Goal: Task Accomplishment & Management: Manage account settings

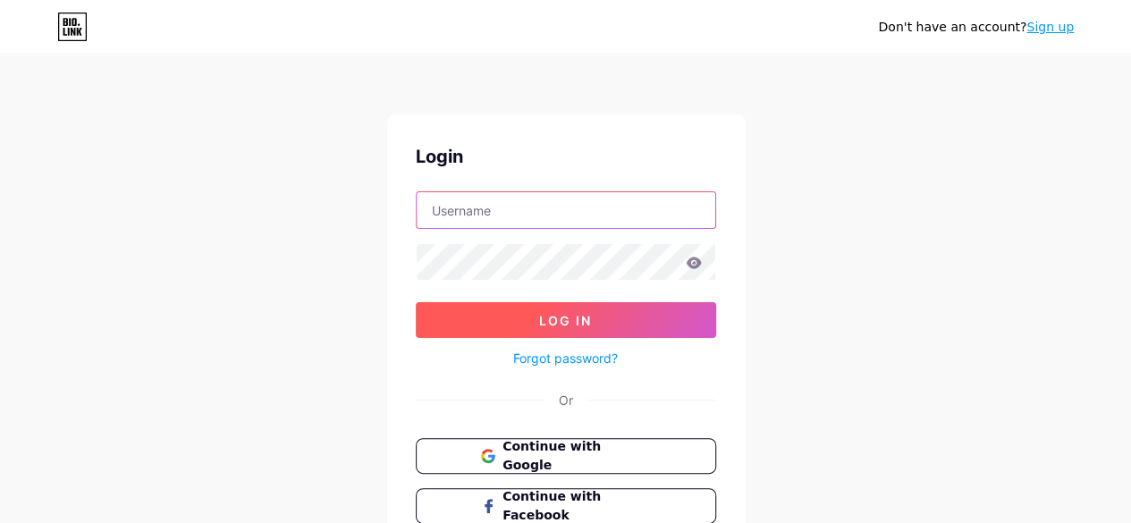
type input "[EMAIL_ADDRESS][DOMAIN_NAME]"
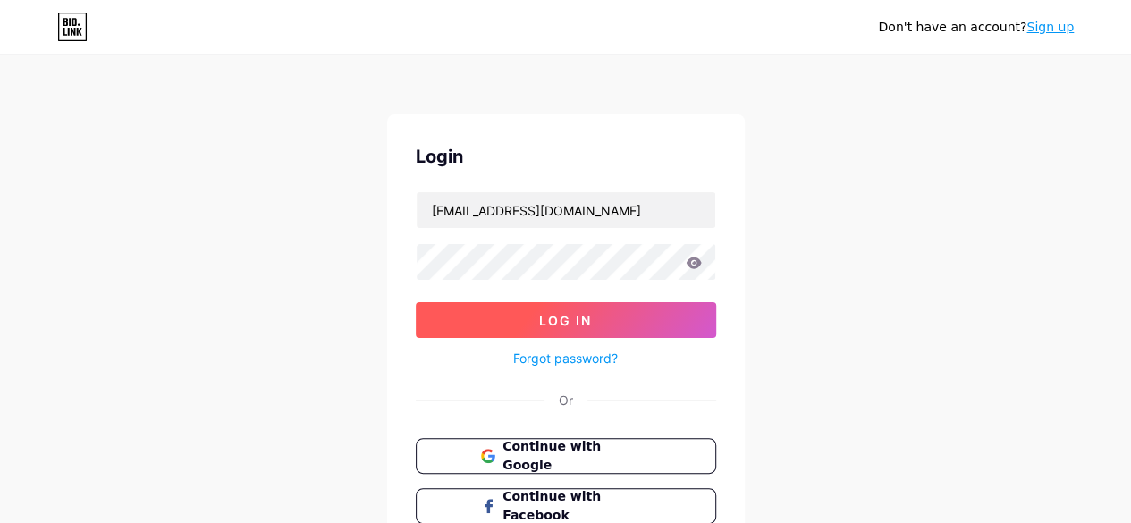
click at [563, 313] on span "Log In" at bounding box center [565, 320] width 53 height 15
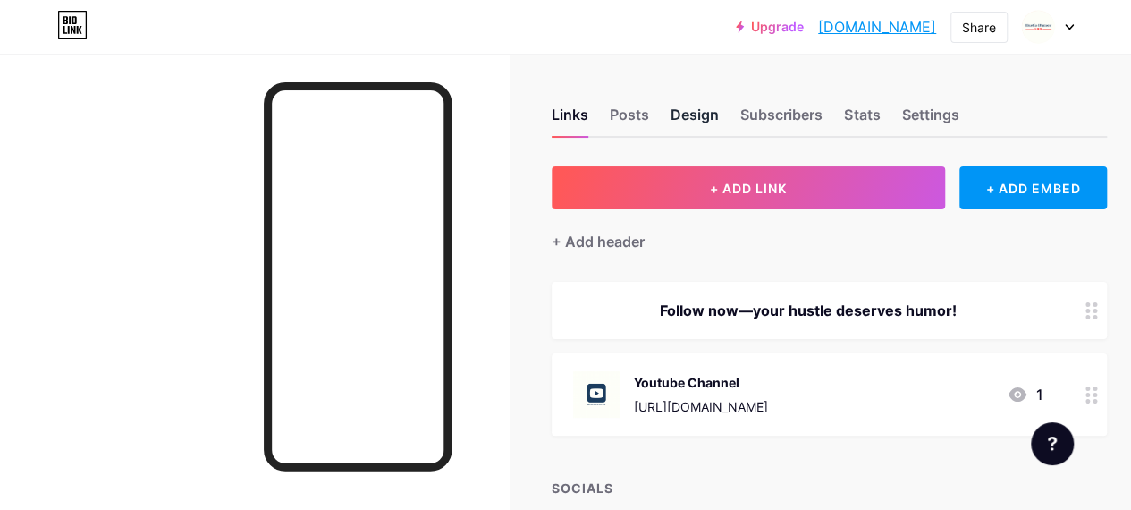
click at [709, 109] on div "Design" at bounding box center [695, 120] width 48 height 32
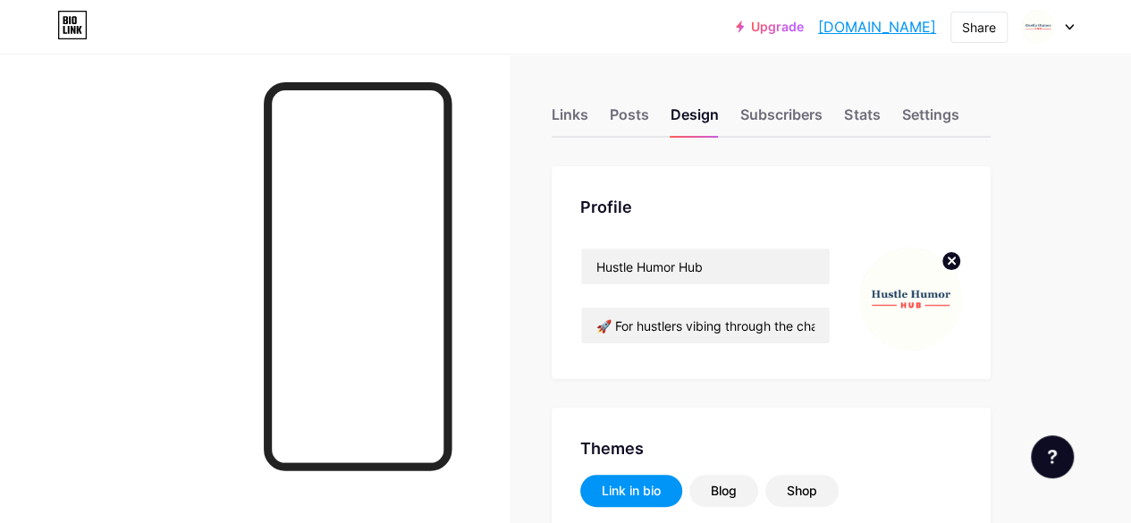
click at [955, 263] on icon at bounding box center [952, 261] width 6 height 6
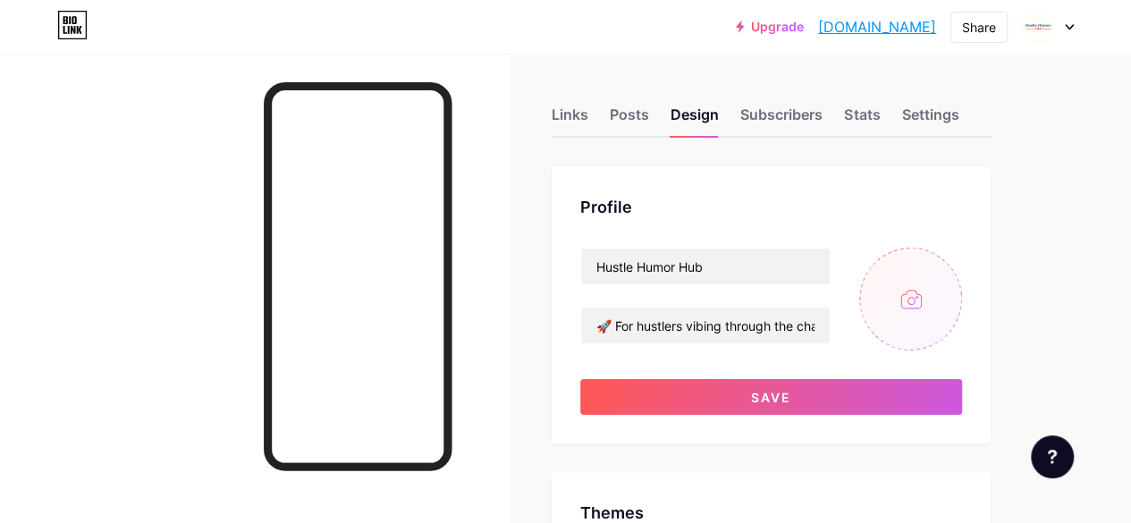
click at [935, 309] on input "file" at bounding box center [910, 299] width 103 height 103
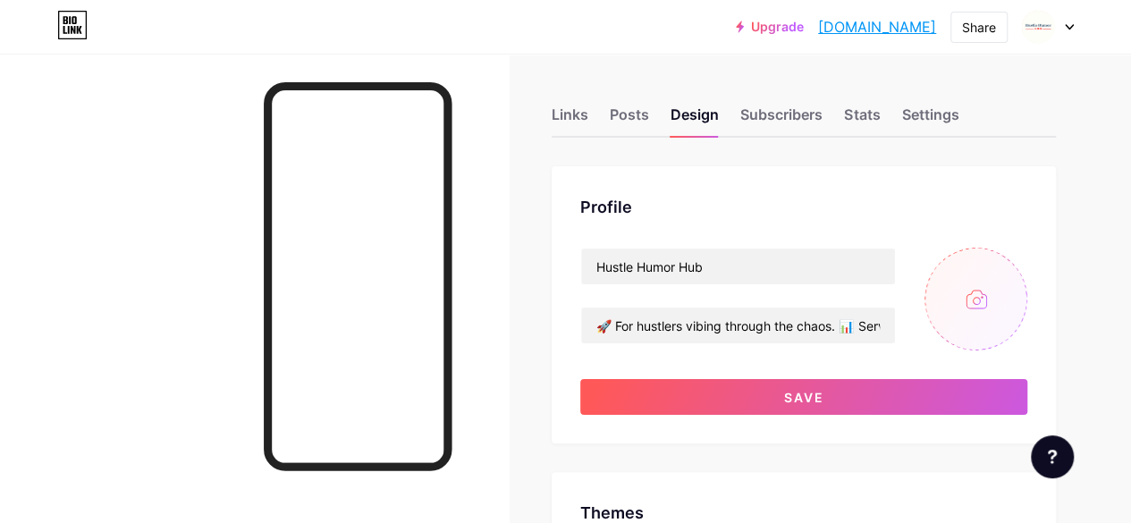
type input "#000000"
type input "#1d3d5f"
type input "C:\fakepath\18.jpg"
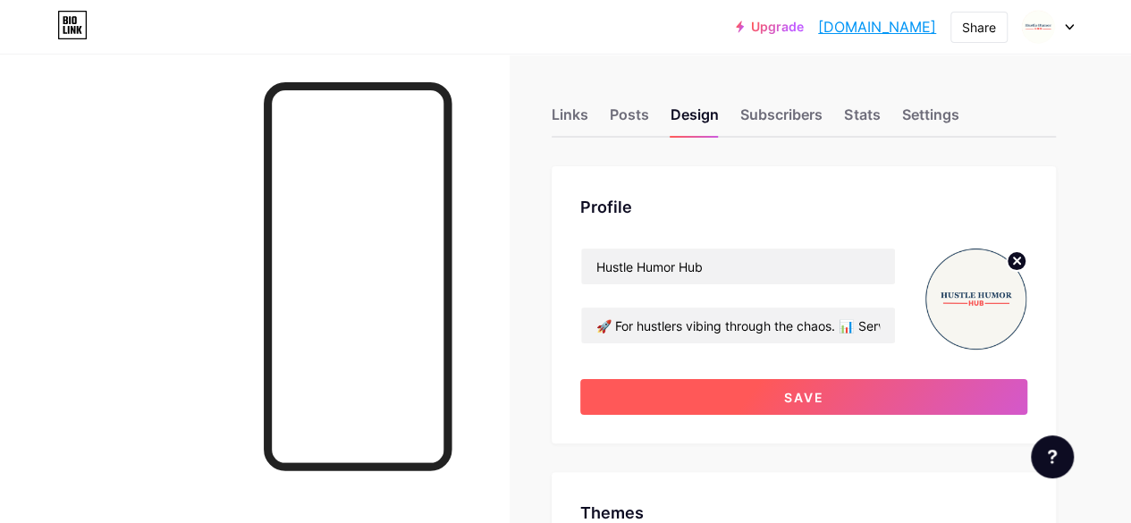
click at [852, 402] on button "Save" at bounding box center [803, 397] width 447 height 36
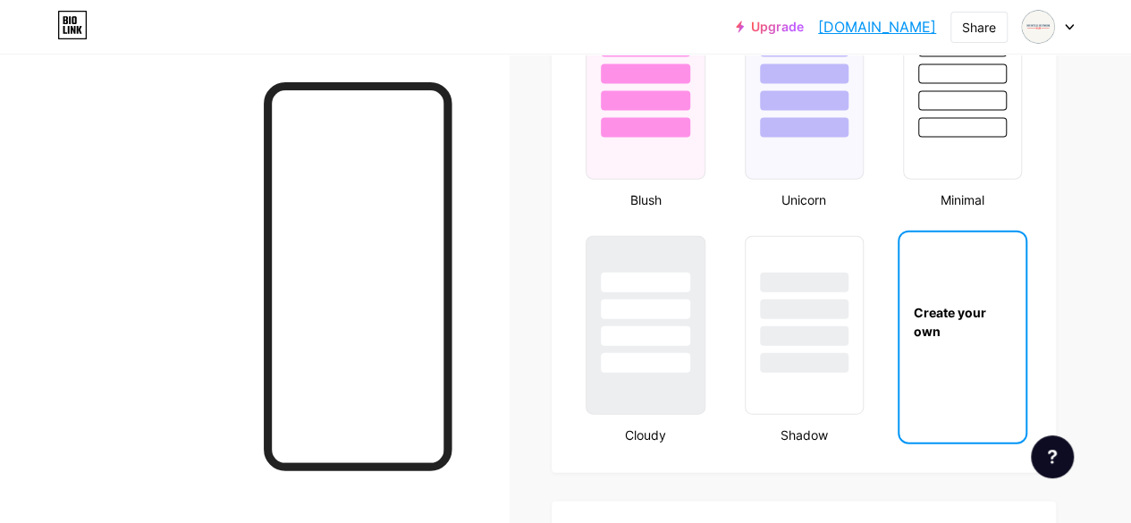
scroll to position [1968, 0]
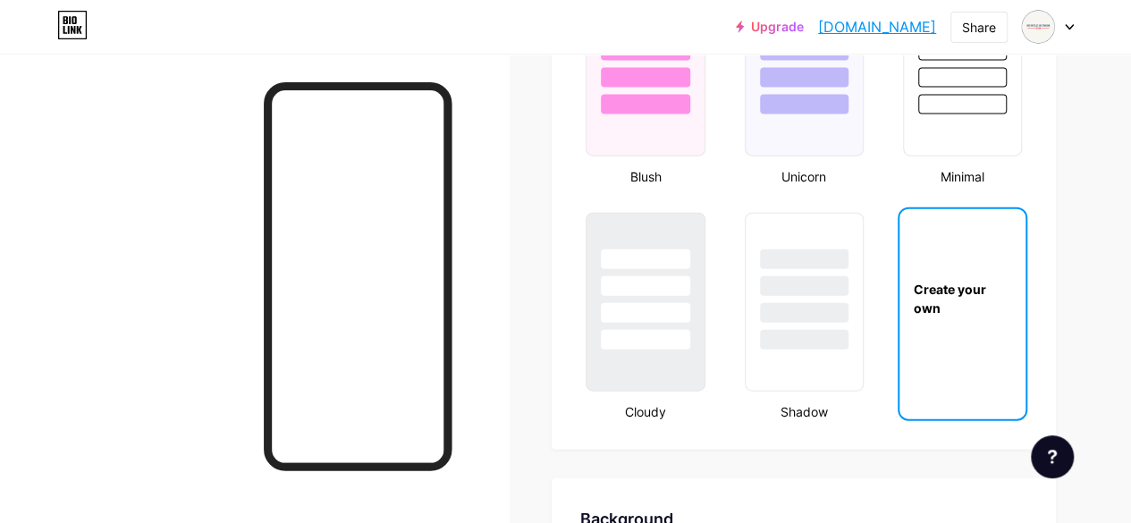
click at [943, 309] on div "Create your own" at bounding box center [963, 299] width 126 height 38
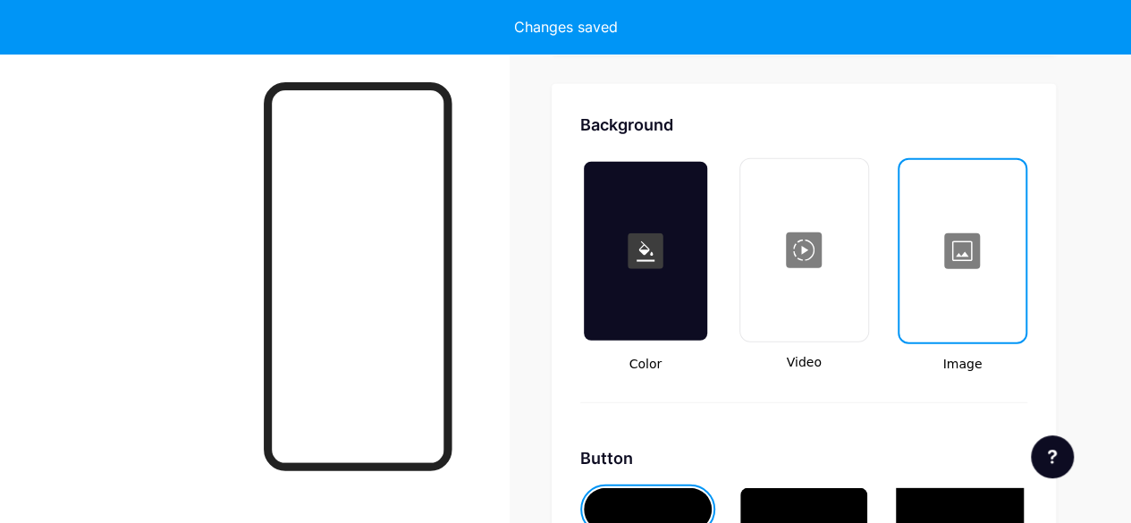
scroll to position [2374, 0]
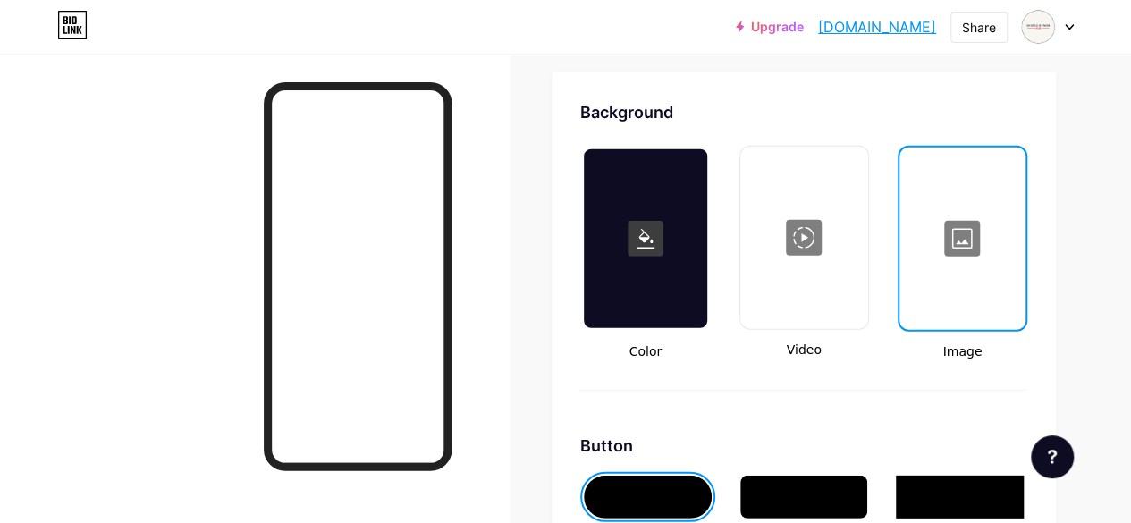
click at [966, 271] on div at bounding box center [962, 238] width 123 height 179
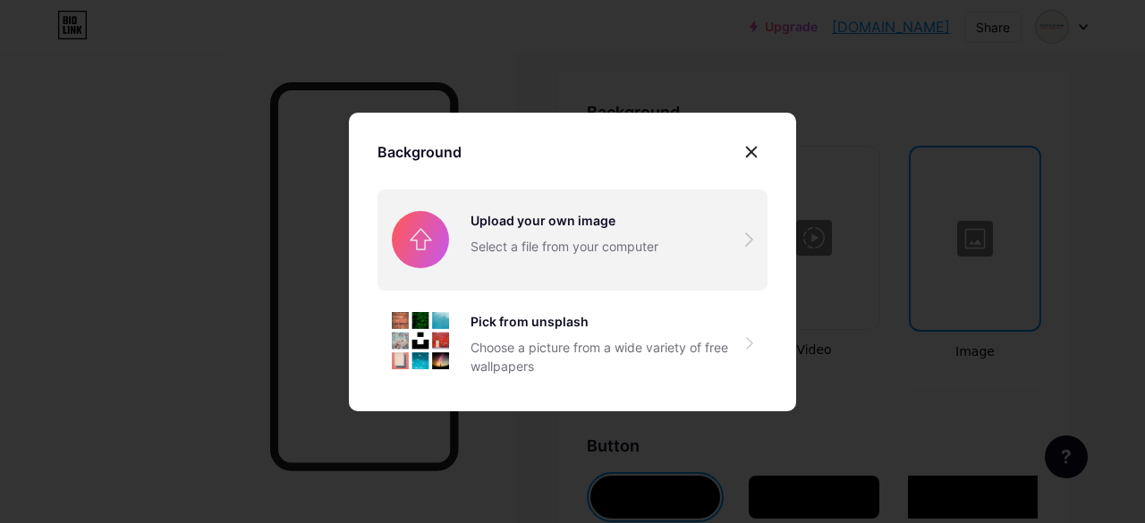
click at [596, 238] on input "file" at bounding box center [572, 240] width 390 height 100
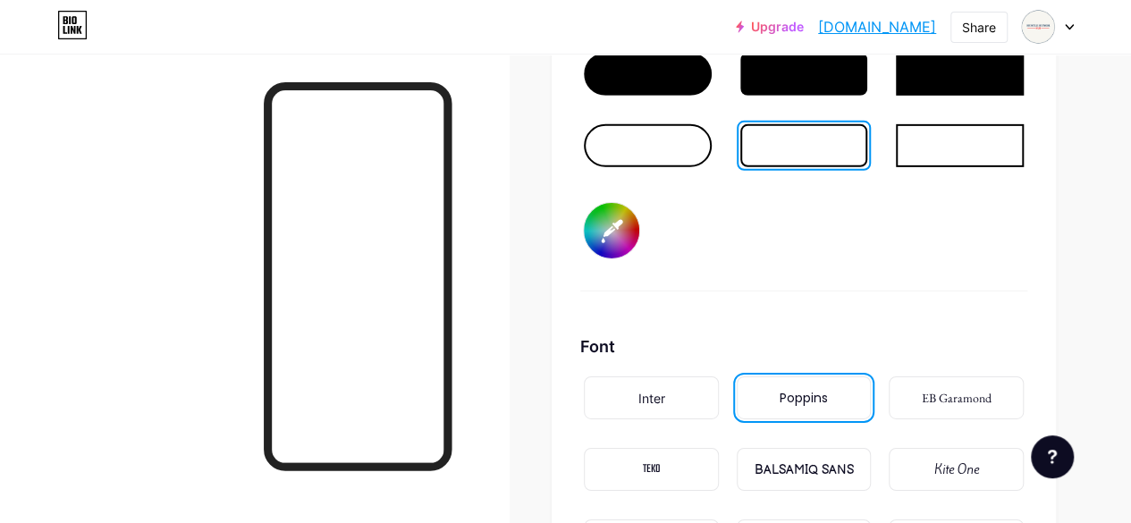
scroll to position [2732, 0]
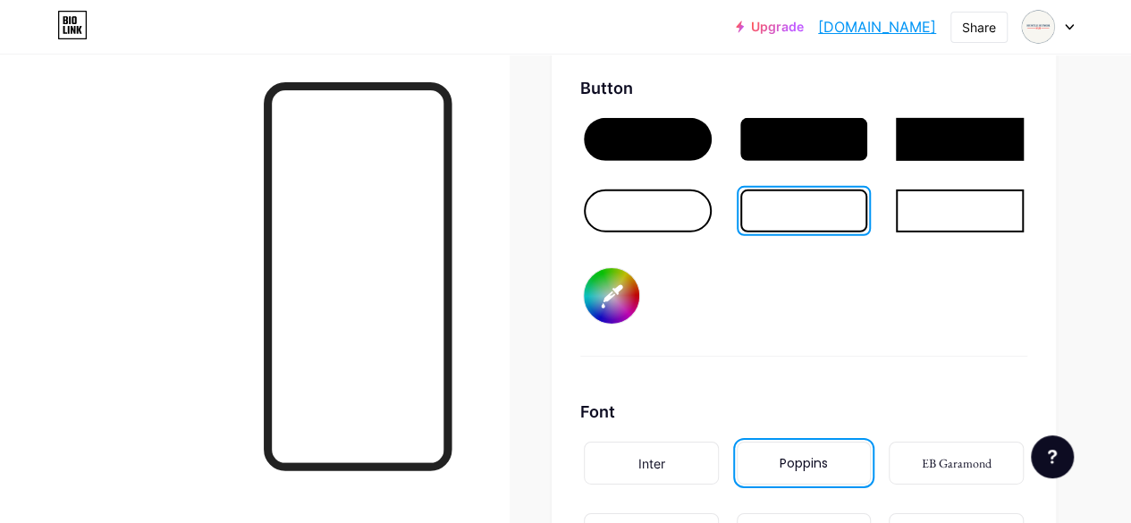
click at [612, 317] on input "#000000" at bounding box center [611, 295] width 55 height 55
type input "#1d3d5f"
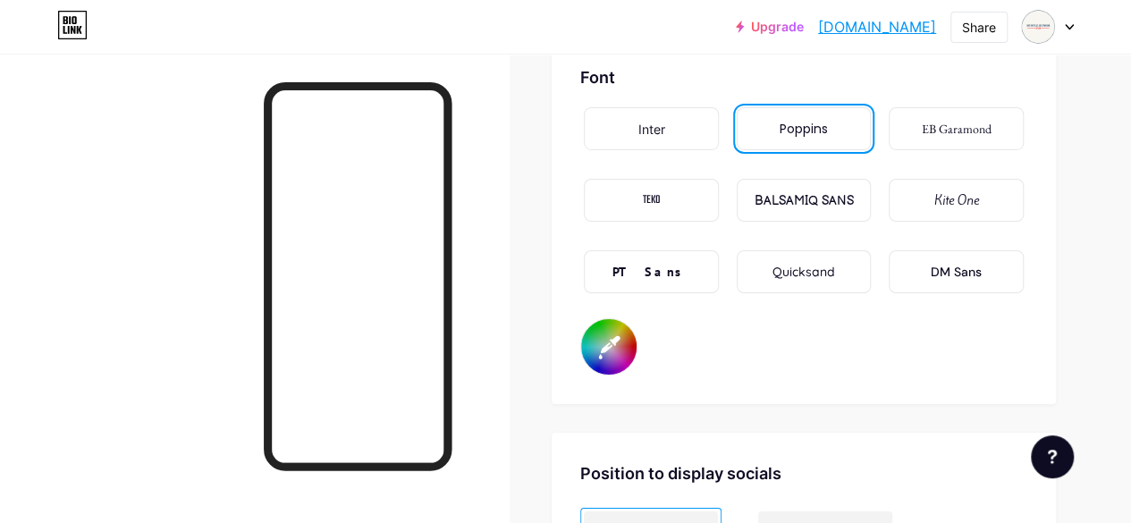
scroll to position [3090, 0]
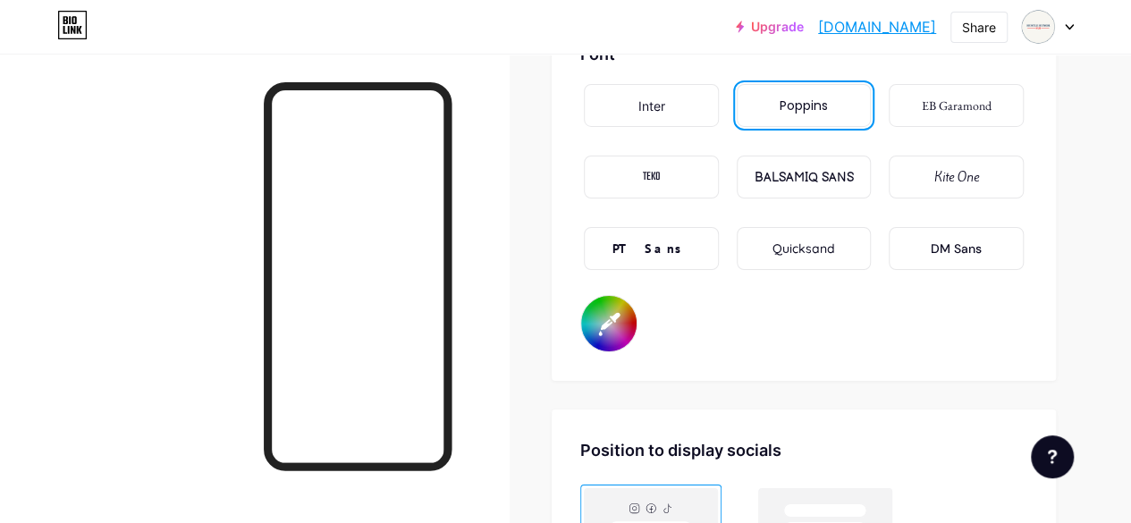
click at [616, 314] on input "#1d3d5f" at bounding box center [608, 323] width 55 height 55
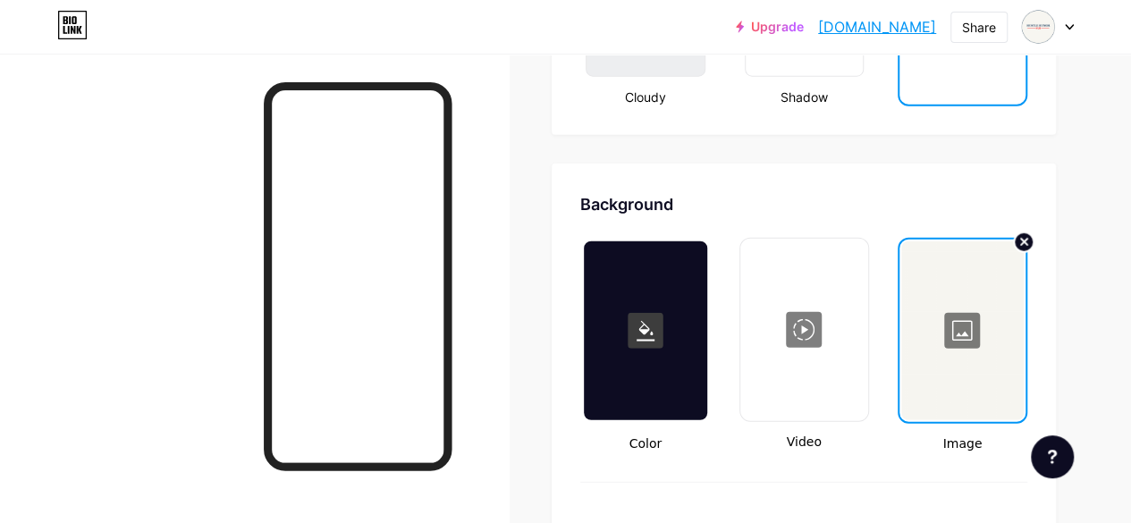
scroll to position [2499, 0]
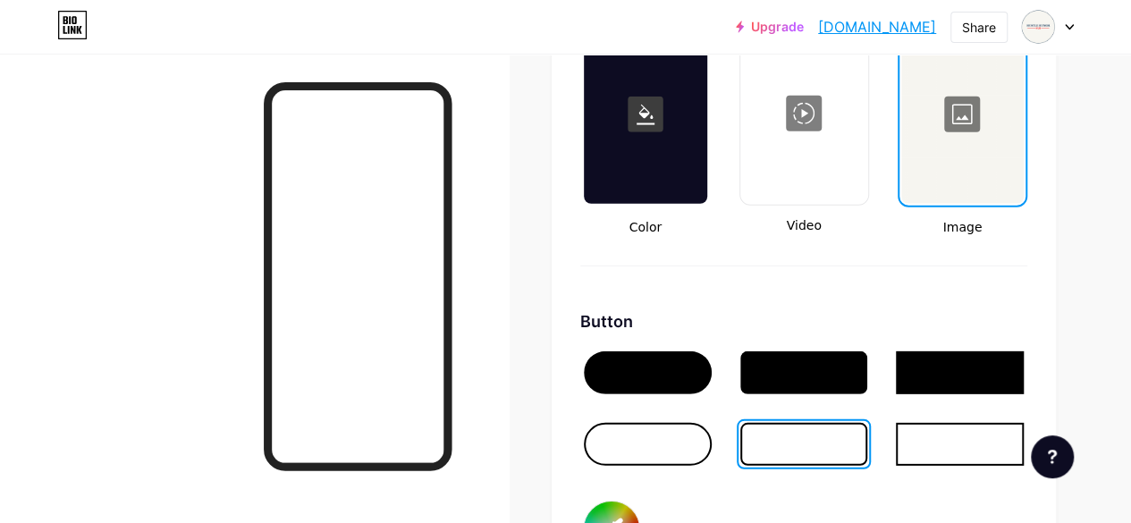
click at [788, 365] on div at bounding box center [805, 372] width 128 height 43
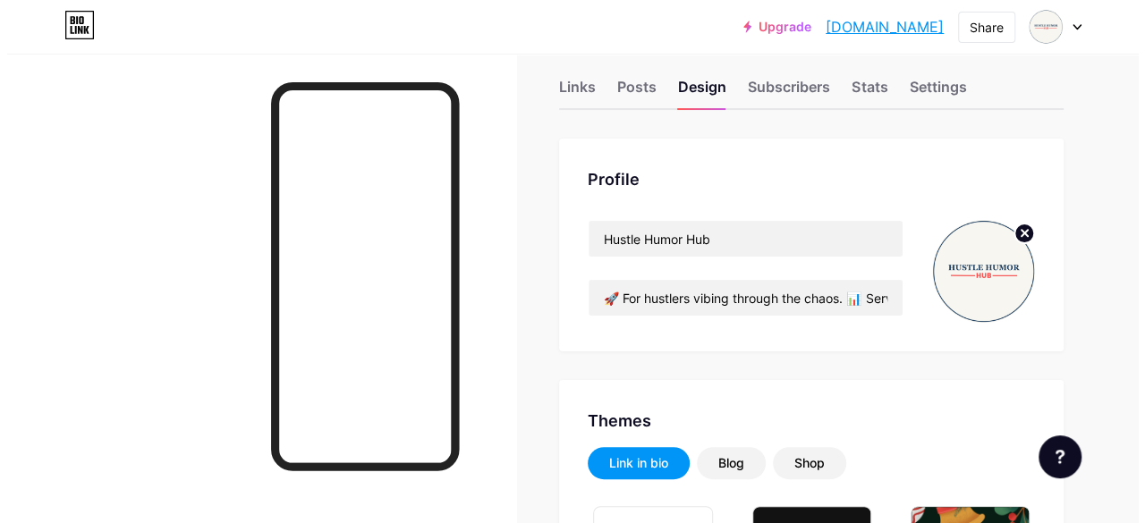
scroll to position [0, 0]
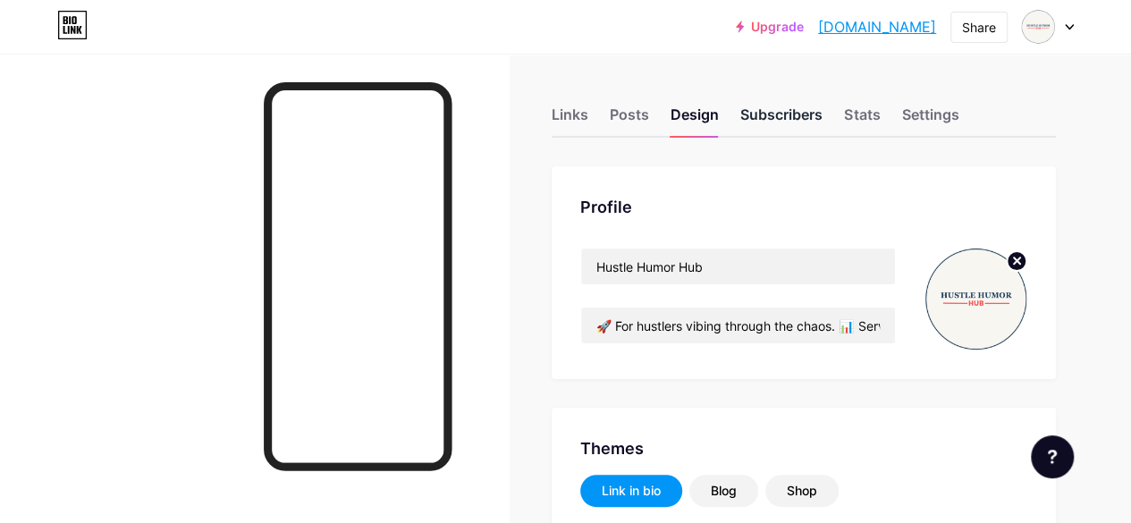
click at [771, 111] on div "Subscribers" at bounding box center [782, 120] width 82 height 32
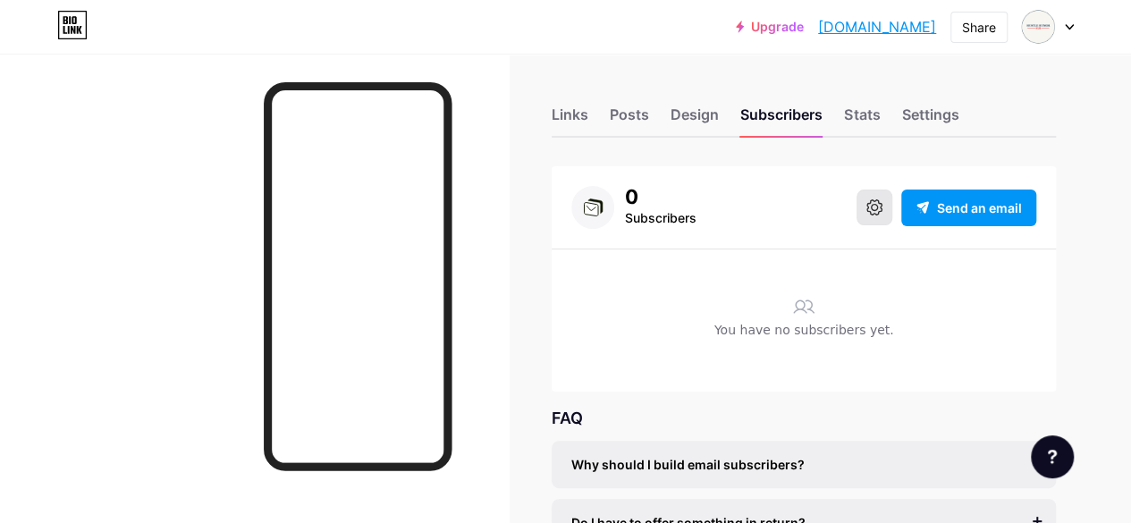
click at [878, 208] on icon at bounding box center [875, 207] width 16 height 16
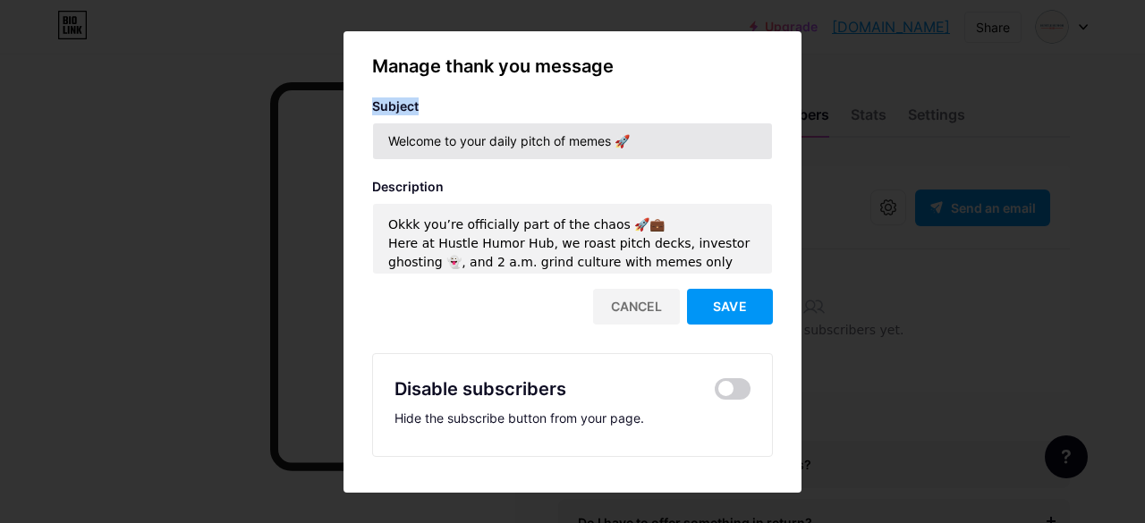
drag, startPoint x: 374, startPoint y: 104, endPoint x: 621, endPoint y: 148, distance: 250.7
click at [621, 148] on div "Manage thank you message Subject Welcome to your daily pitch of memes 🚀 Descrip…" at bounding box center [572, 255] width 401 height 404
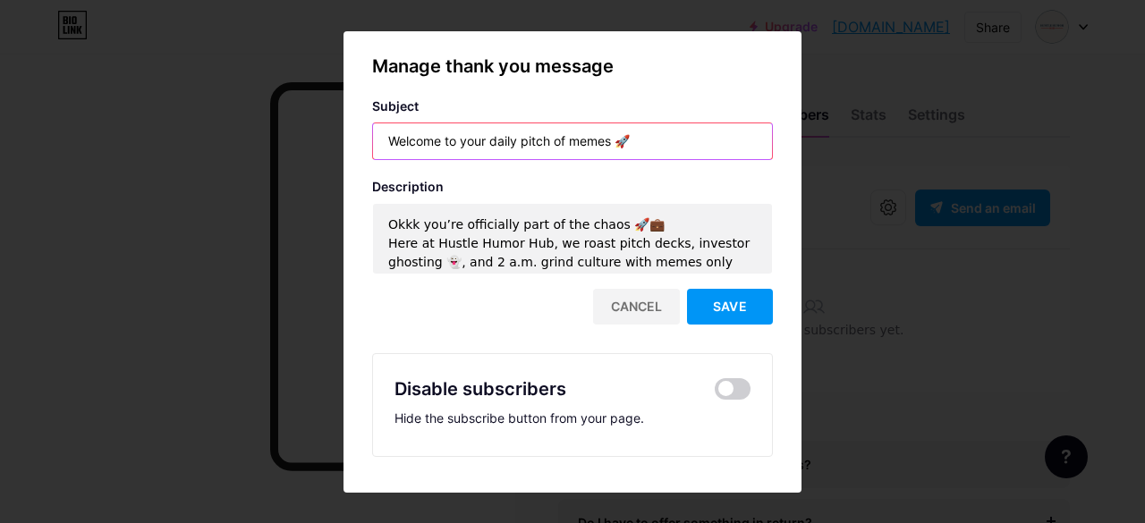
drag, startPoint x: 636, startPoint y: 140, endPoint x: 370, endPoint y: 140, distance: 265.6
click at [370, 140] on div "Manage thank you message Subject Welcome to your daily pitch of memes 🚀 Descrip…" at bounding box center [572, 262] width 458 height 419
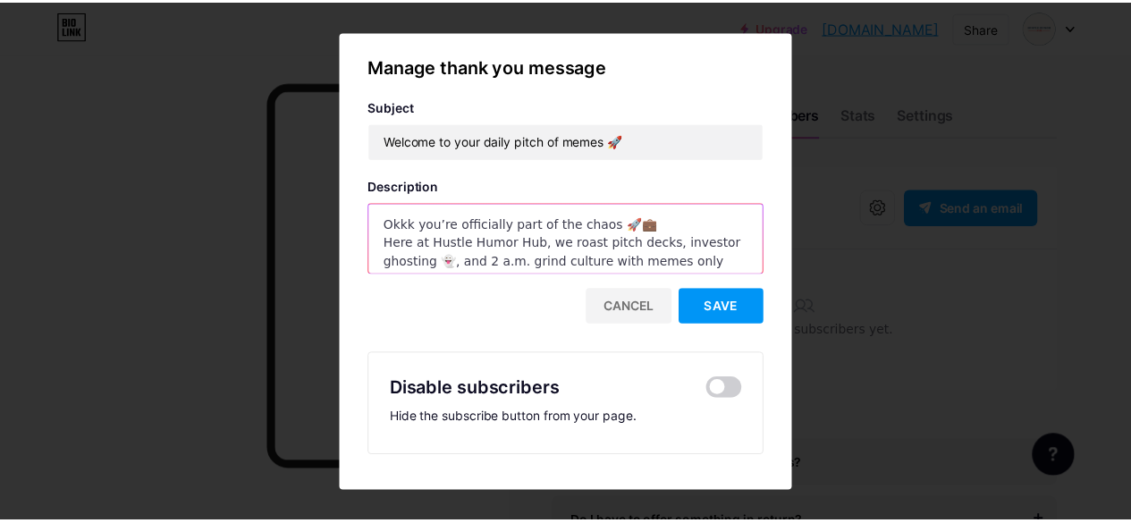
scroll to position [26, 0]
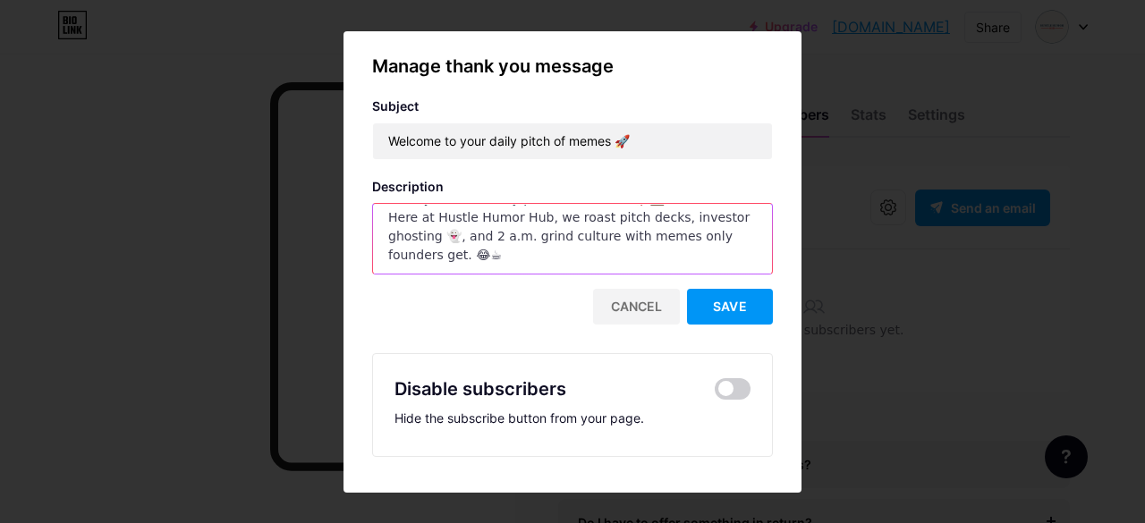
drag, startPoint x: 381, startPoint y: 217, endPoint x: 537, endPoint y: 278, distance: 167.1
click at [537, 278] on div "Manage thank you message Subject Welcome to your daily pitch of memes 🚀 Descrip…" at bounding box center [572, 255] width 401 height 404
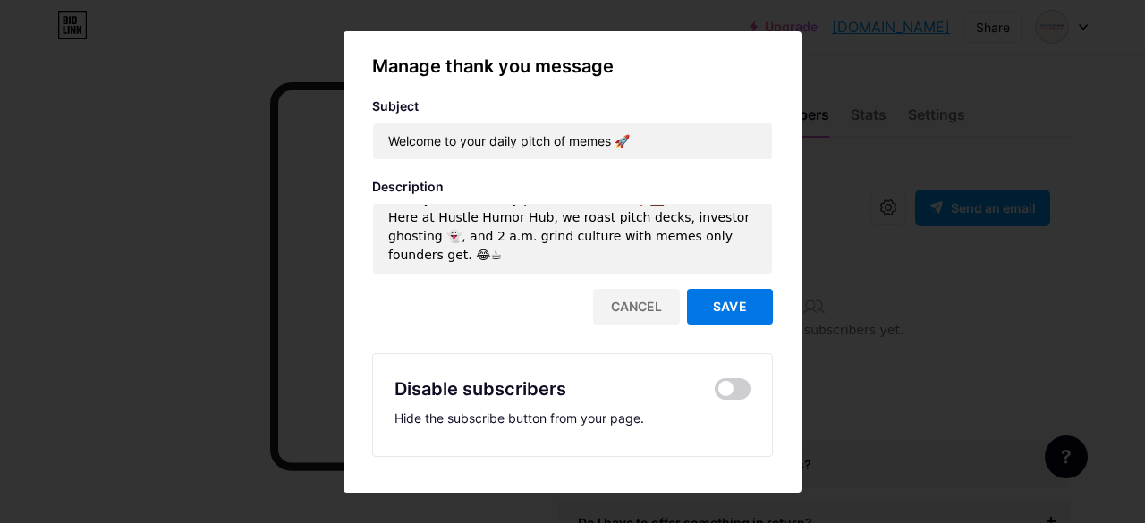
click at [733, 310] on span "Save" at bounding box center [730, 306] width 34 height 15
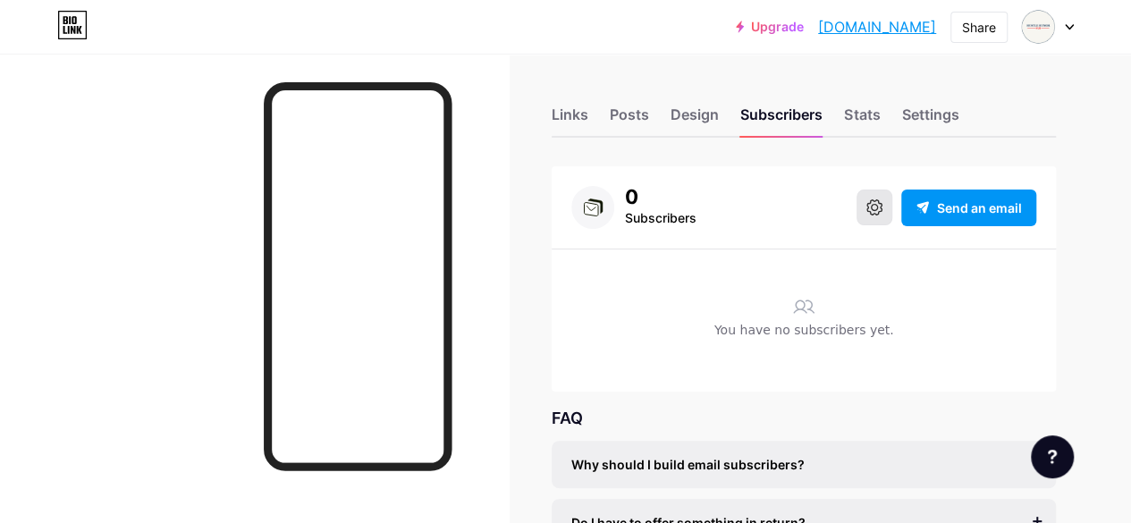
click at [876, 212] on icon at bounding box center [875, 207] width 16 height 16
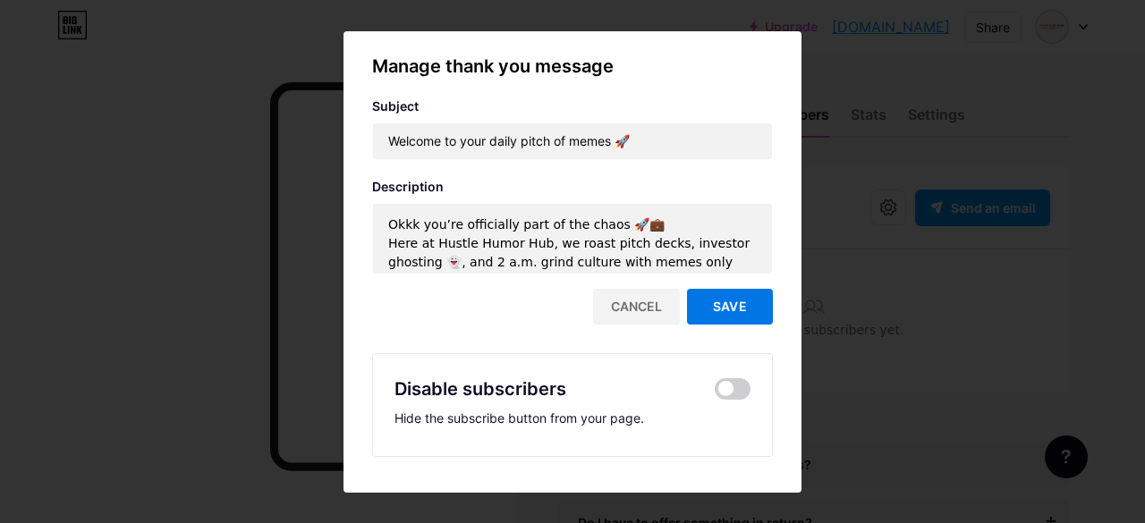
click at [723, 305] on span "Save" at bounding box center [730, 306] width 34 height 15
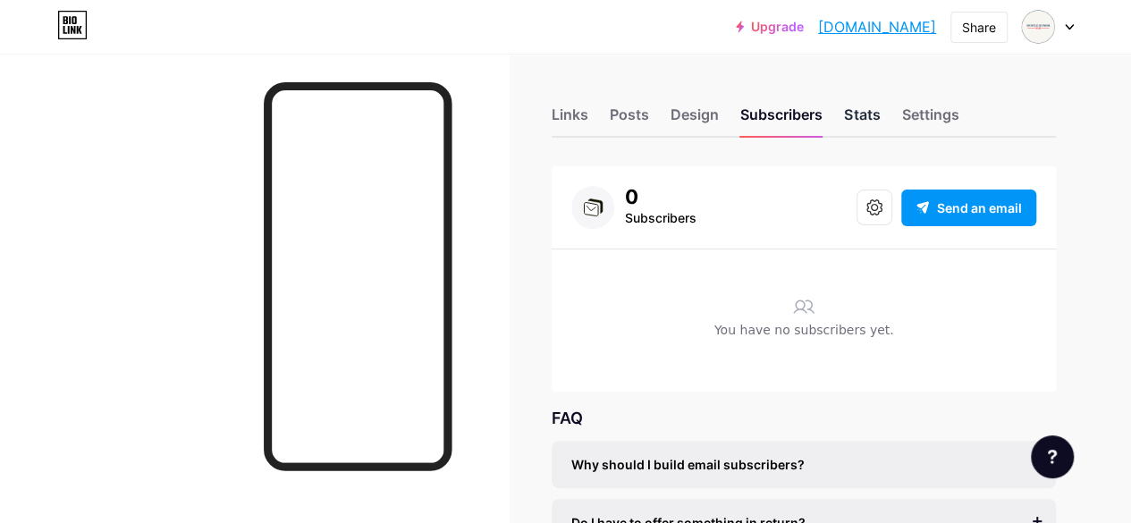
click at [873, 110] on div "Stats" at bounding box center [862, 120] width 36 height 32
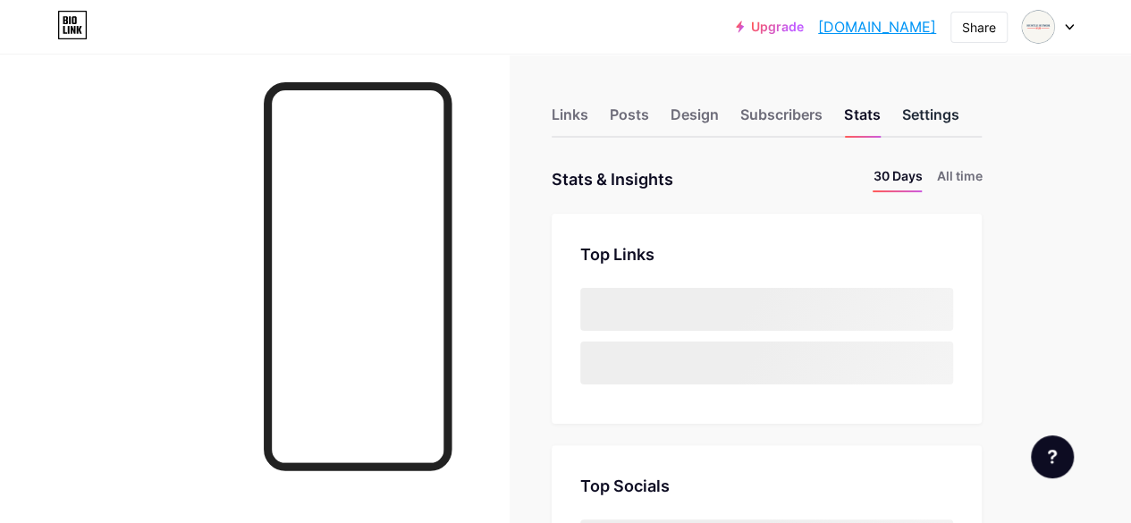
scroll to position [523, 1130]
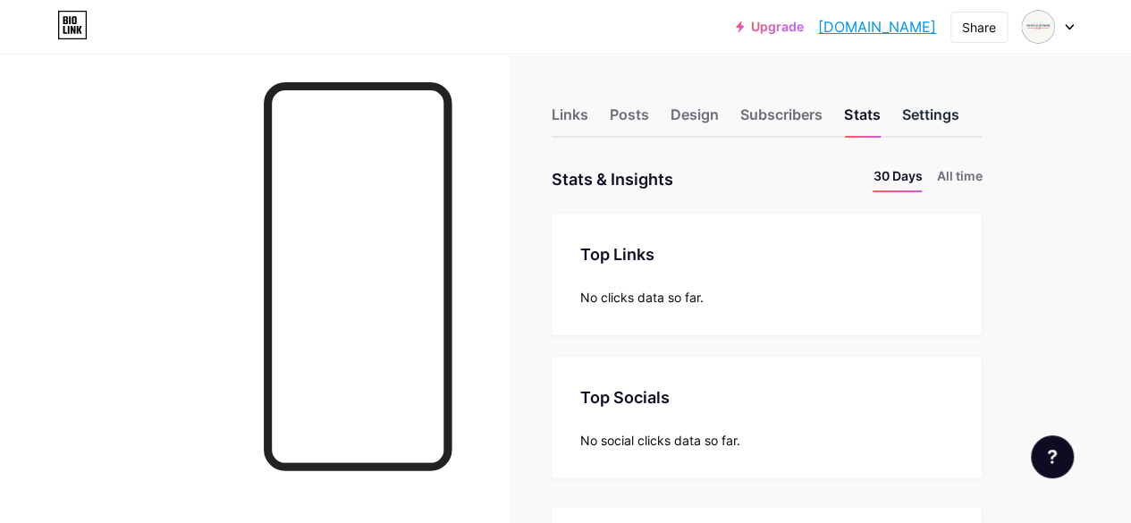
click at [928, 110] on div "Settings" at bounding box center [929, 120] width 57 height 32
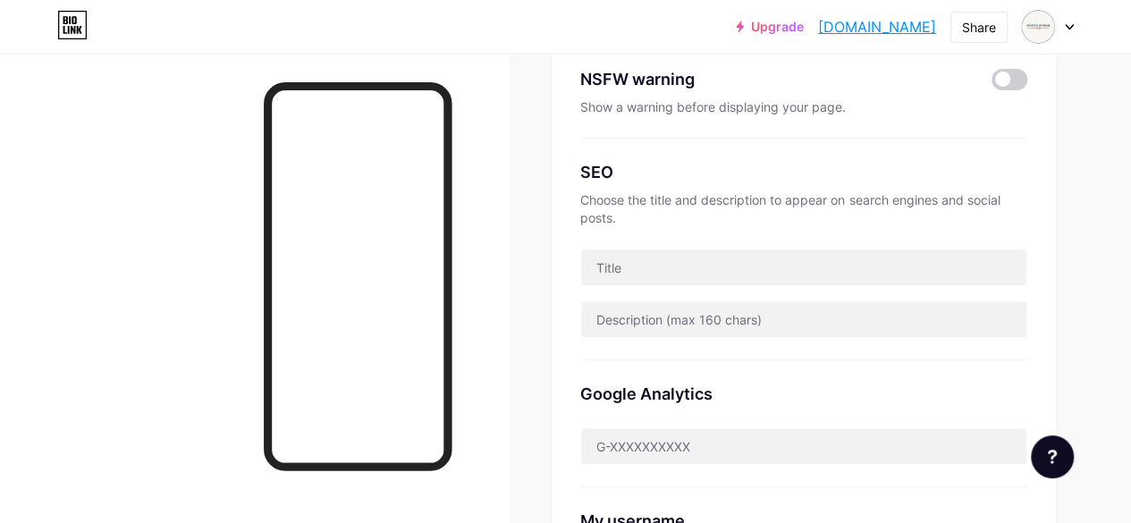
scroll to position [277, 0]
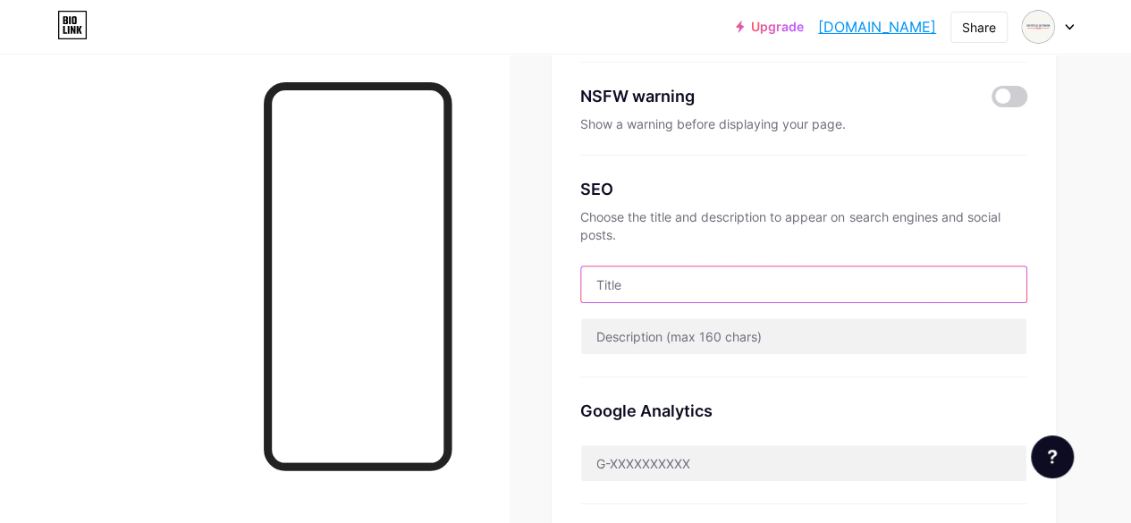
click at [699, 287] on input "text" at bounding box center [803, 285] width 445 height 36
click at [653, 292] on input "text" at bounding box center [803, 285] width 445 height 36
paste input "Hustle Humor Hub | Hustle culture, Work life & Startup chaos"
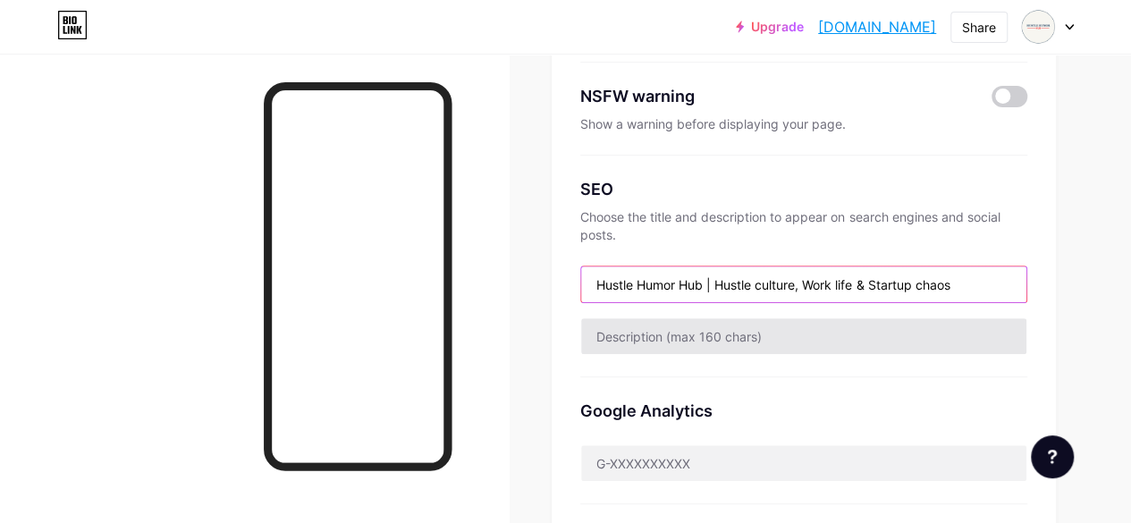
type input "Hustle Humor Hub | Hustle culture, Work life & Startup chaos"
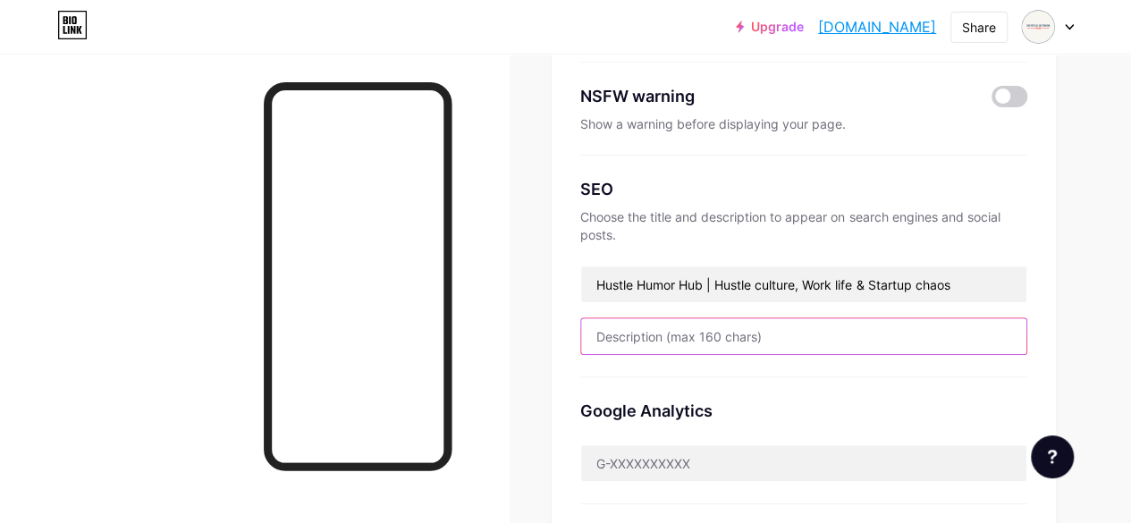
click at [667, 343] on input "text" at bounding box center [803, 336] width 445 height 36
click at [707, 334] on input "text" at bounding box center [803, 336] width 445 height 36
paste input "🚀 For hustlers vibing through the chaos. 📊 Serving truths you can't pitch. 👇 Fo…"
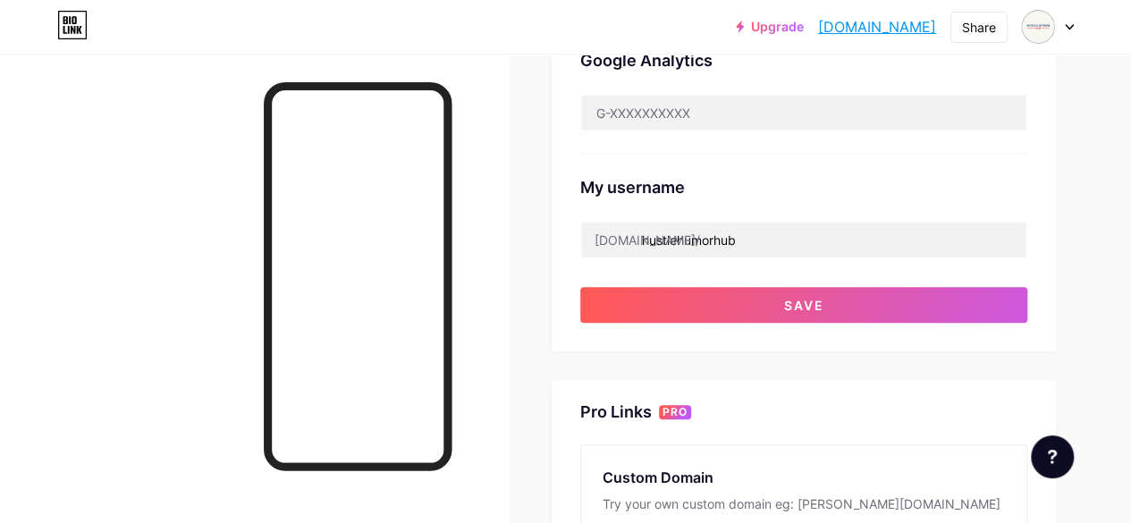
scroll to position [635, 0]
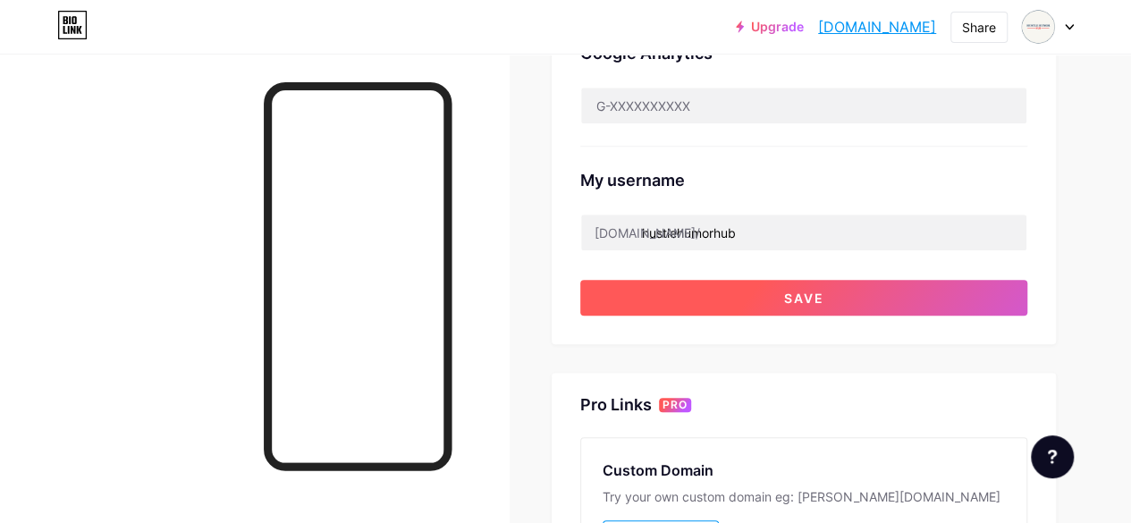
type input "🚀 For hustlers vibing through the chaos. 📊 Serving truths you can't pitch. 👇 Fo…"
click at [834, 292] on button "Save" at bounding box center [803, 298] width 447 height 36
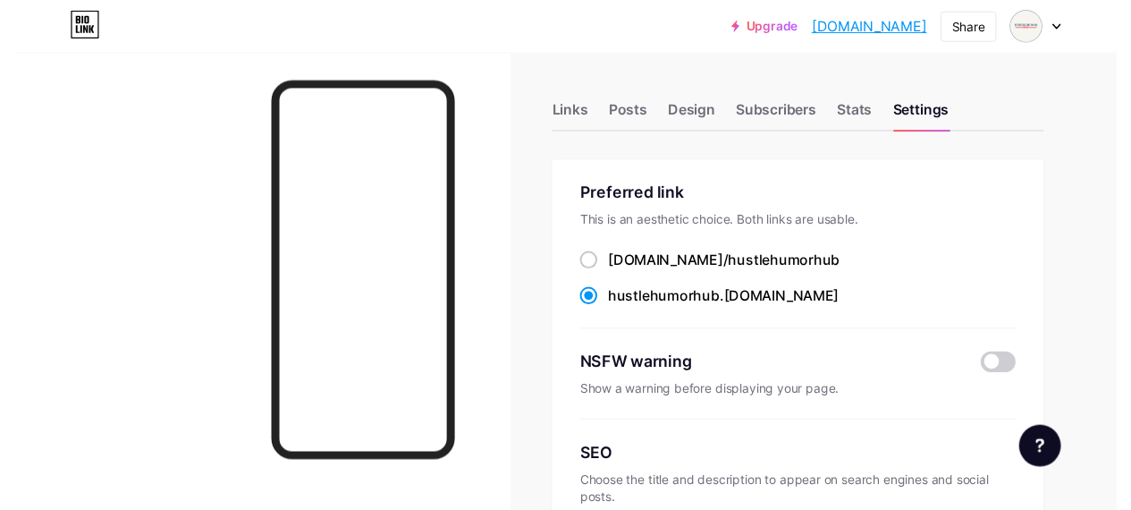
scroll to position [0, 0]
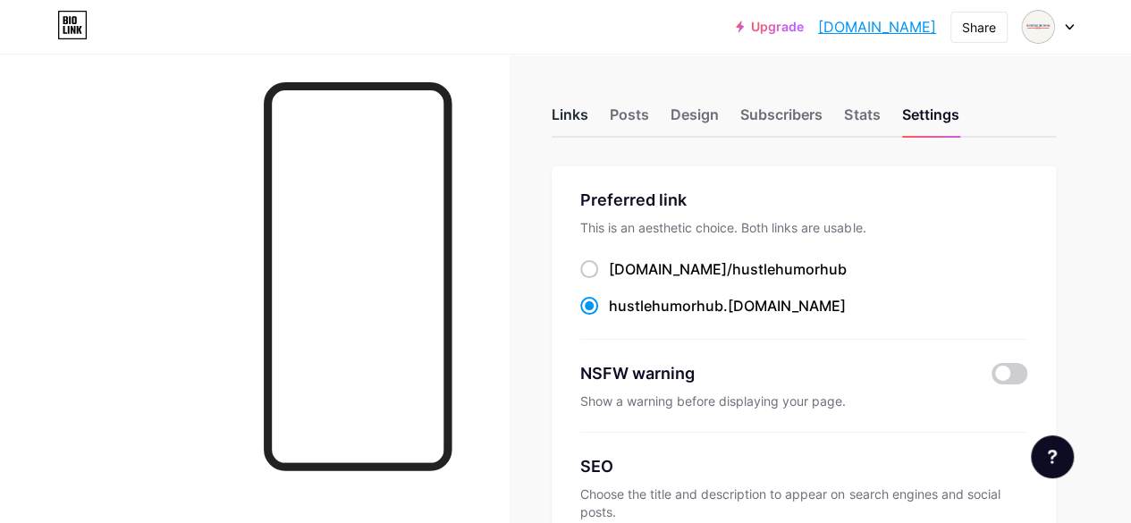
click at [567, 105] on div "Links" at bounding box center [570, 120] width 37 height 32
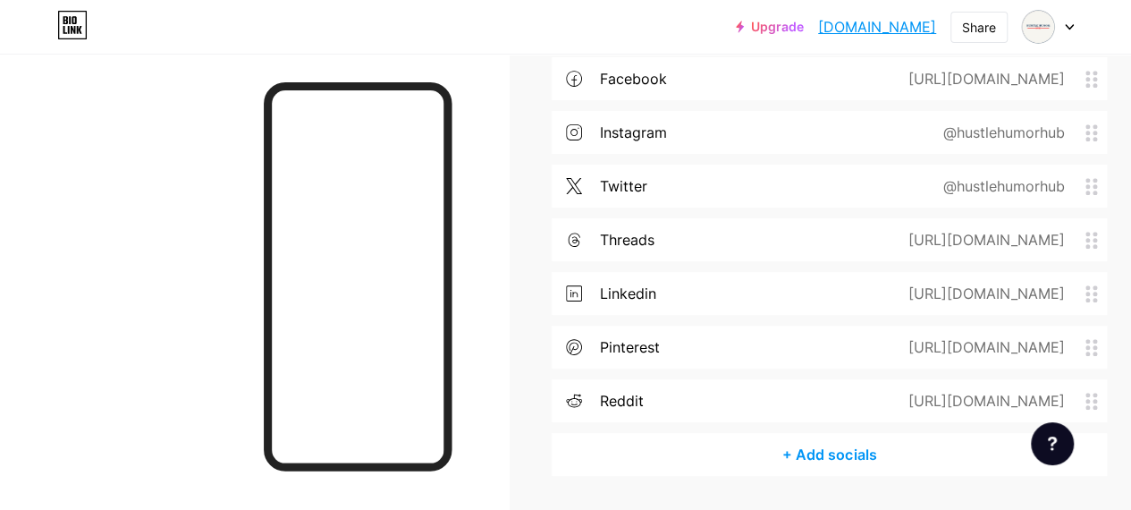
scroll to position [563, 0]
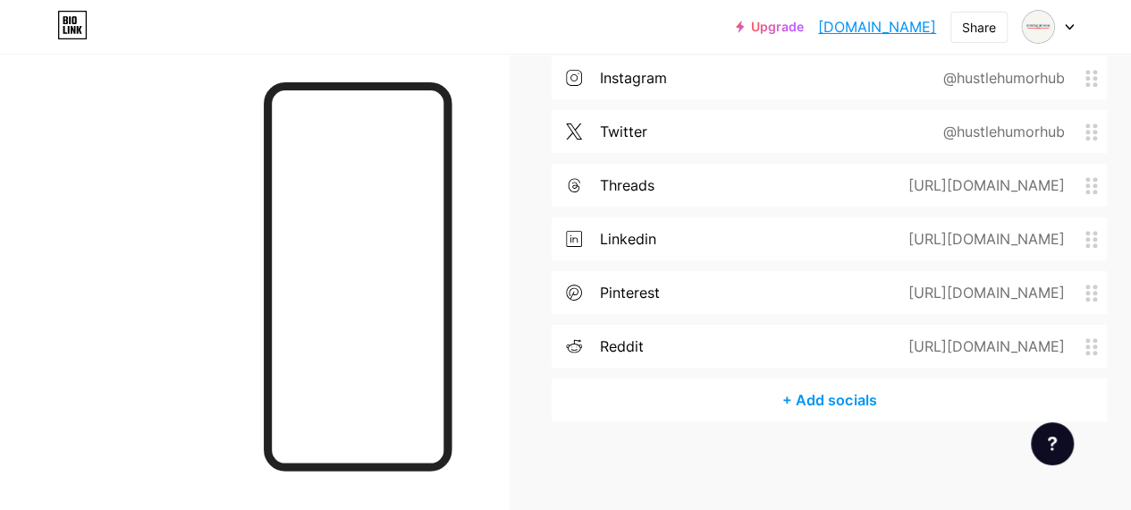
click at [1068, 33] on div at bounding box center [1048, 27] width 52 height 32
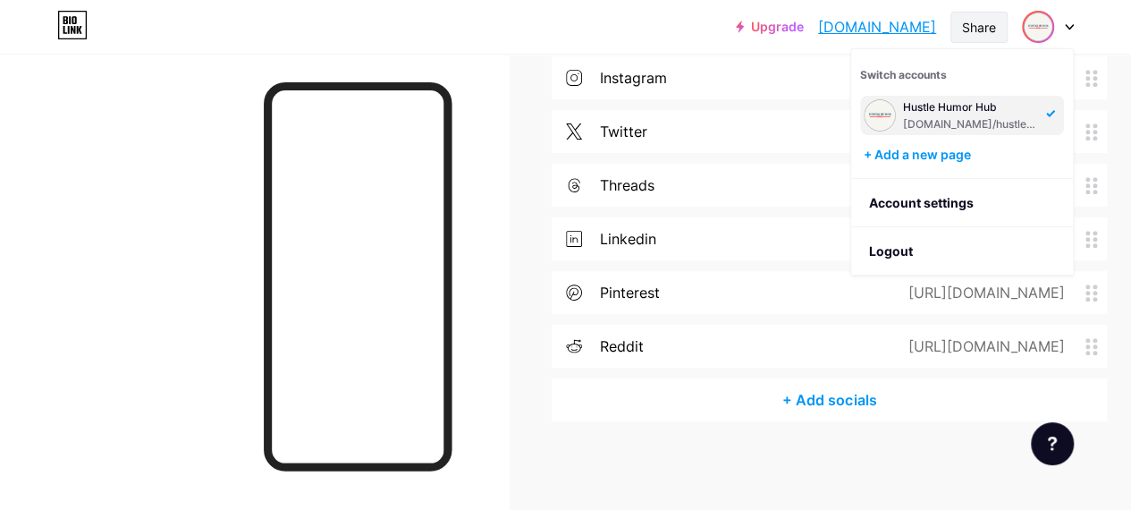
click at [982, 28] on div "Share" at bounding box center [979, 27] width 34 height 19
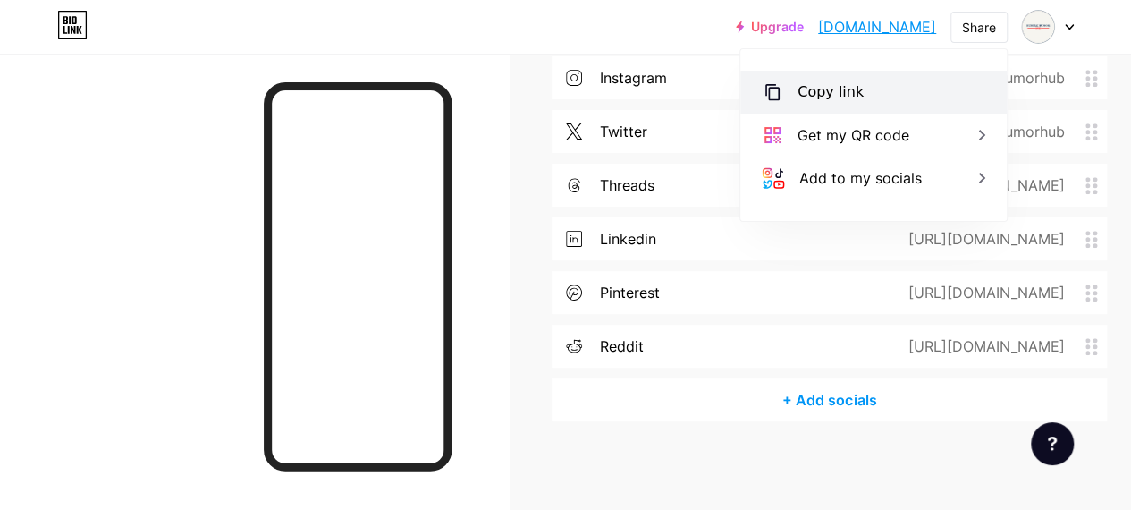
click at [814, 96] on div "Copy link" at bounding box center [831, 91] width 66 height 21
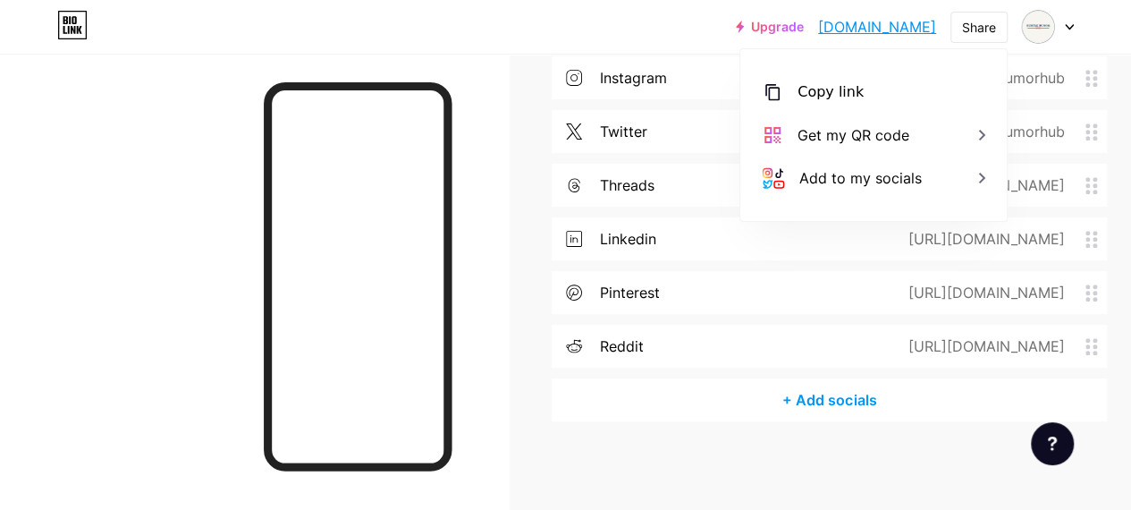
click at [509, 392] on div at bounding box center [254, 309] width 509 height 510
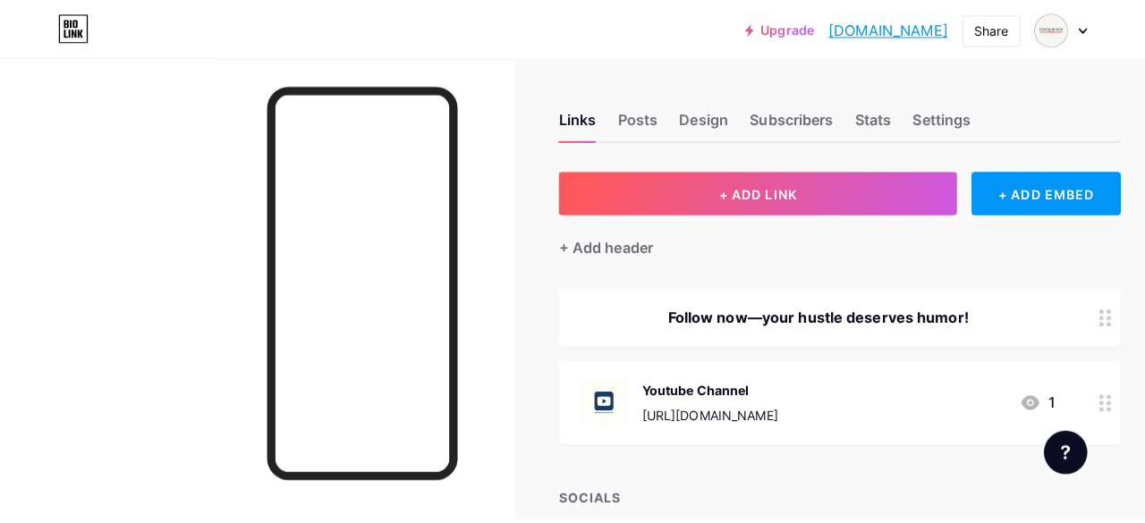
scroll to position [0, 0]
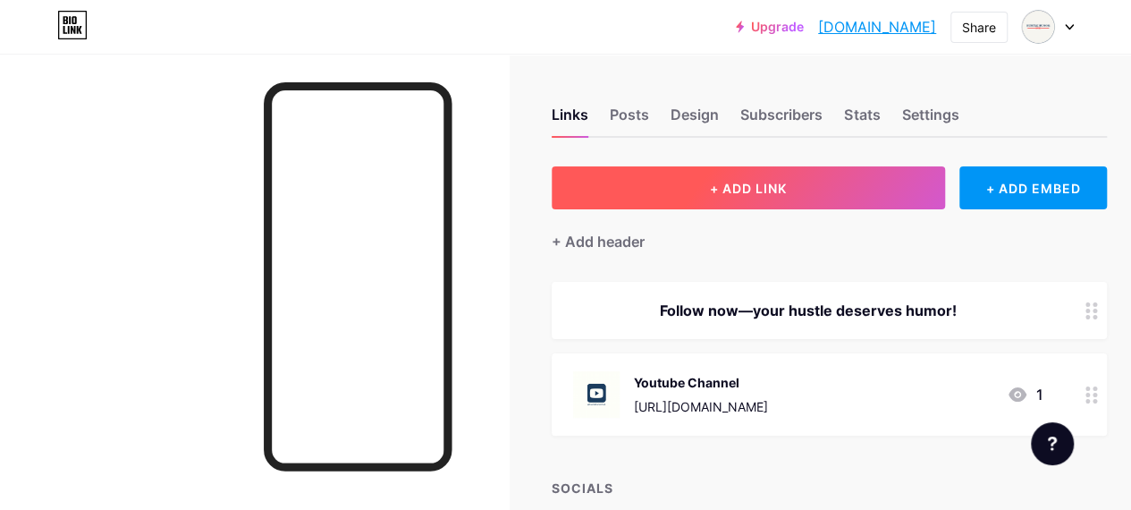
click at [741, 183] on span "+ ADD LINK" at bounding box center [748, 188] width 77 height 15
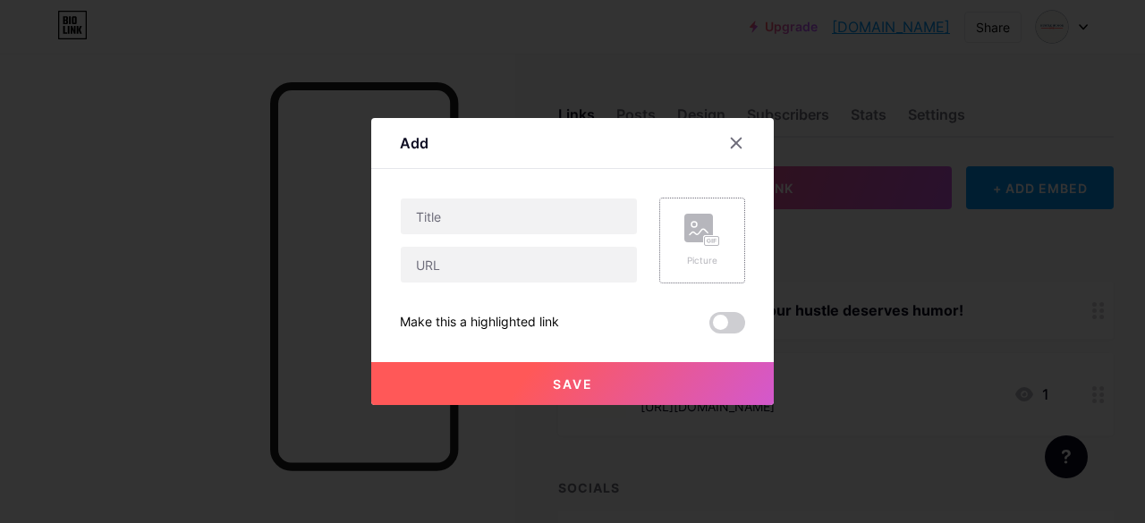
click at [695, 257] on div "Picture" at bounding box center [702, 260] width 36 height 13
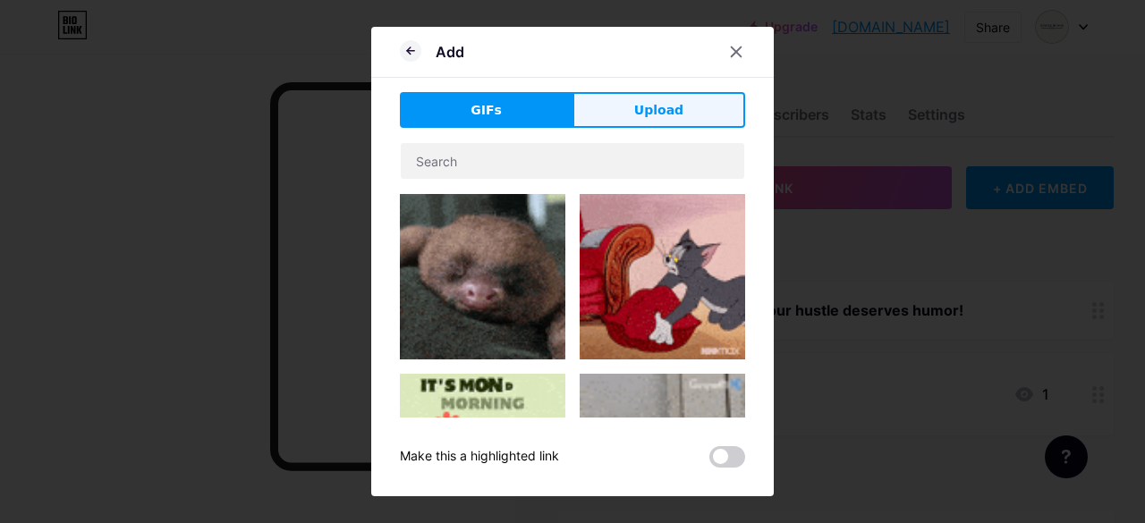
click at [662, 120] on button "Upload" at bounding box center [658, 110] width 173 height 36
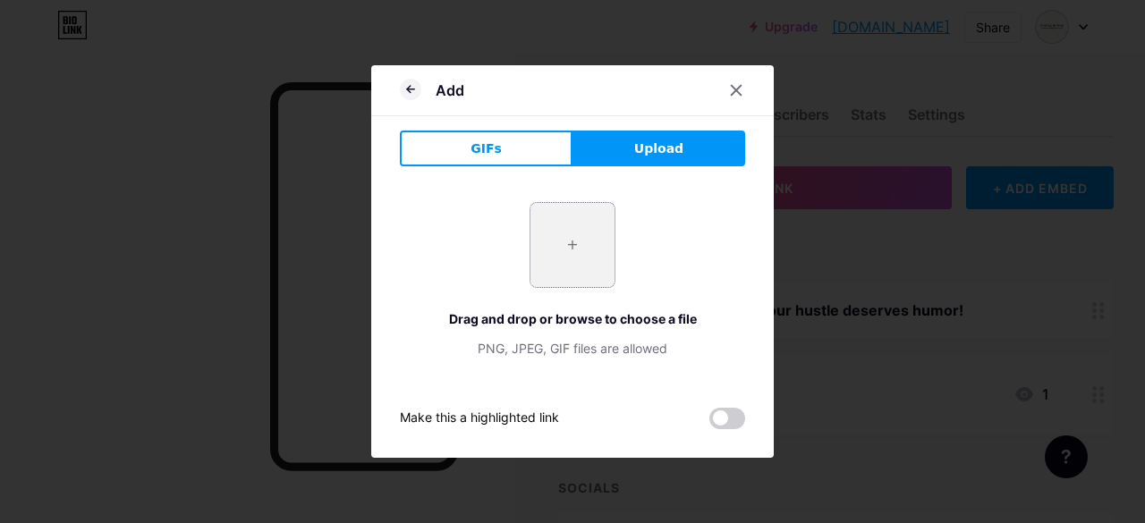
click at [549, 251] on input "file" at bounding box center [572, 245] width 84 height 84
type input "C:\fakepath\22.jpg"
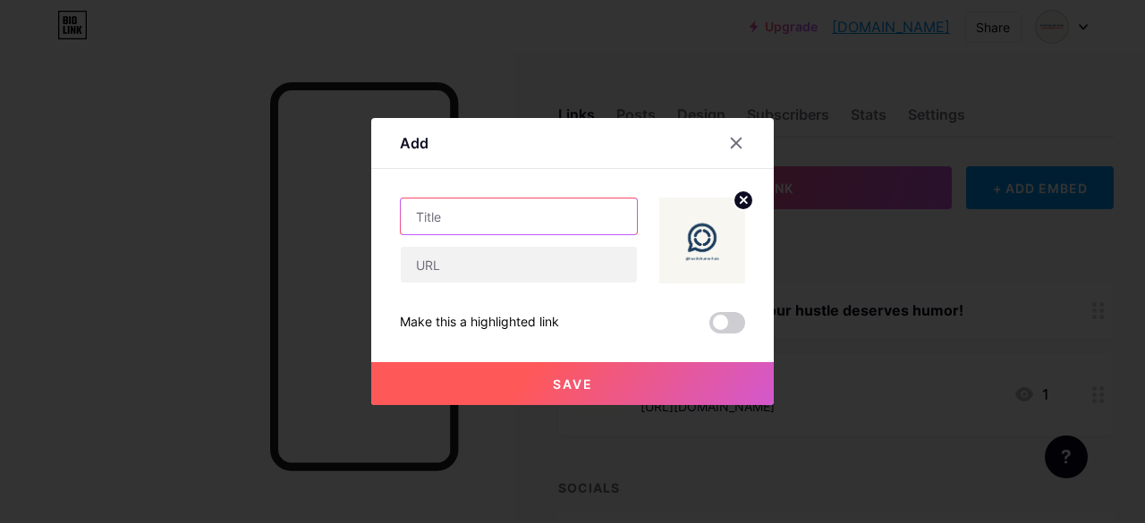
click at [447, 219] on input "text" at bounding box center [519, 217] width 236 height 36
type input "WhatsApp Channel"
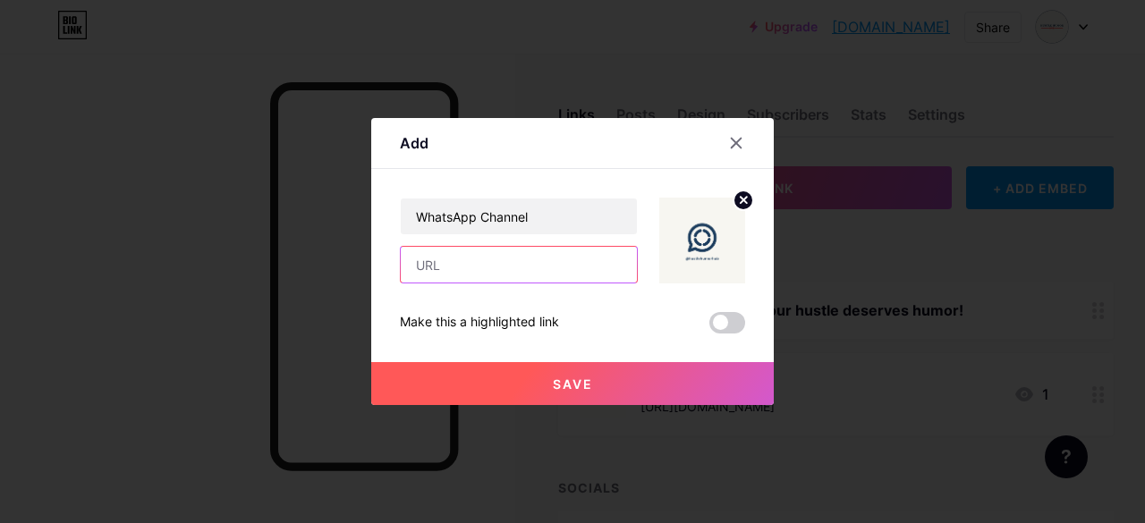
click at [479, 266] on input "text" at bounding box center [519, 265] width 236 height 36
click at [504, 267] on input "text" at bounding box center [519, 265] width 236 height 36
paste input "https://whatsapp.com/channel/0029VaElzhqLikgFjCDWyc27"
type input "https://whatsapp.com/channel/0029VaElzhqLikgFjCDWyc27"
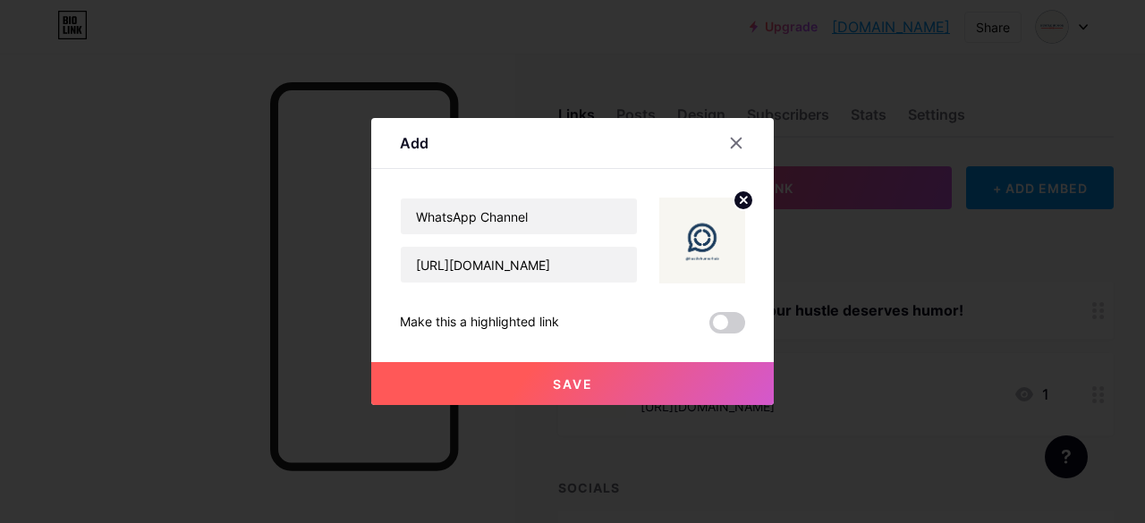
click at [619, 389] on button "Save" at bounding box center [572, 383] width 402 height 43
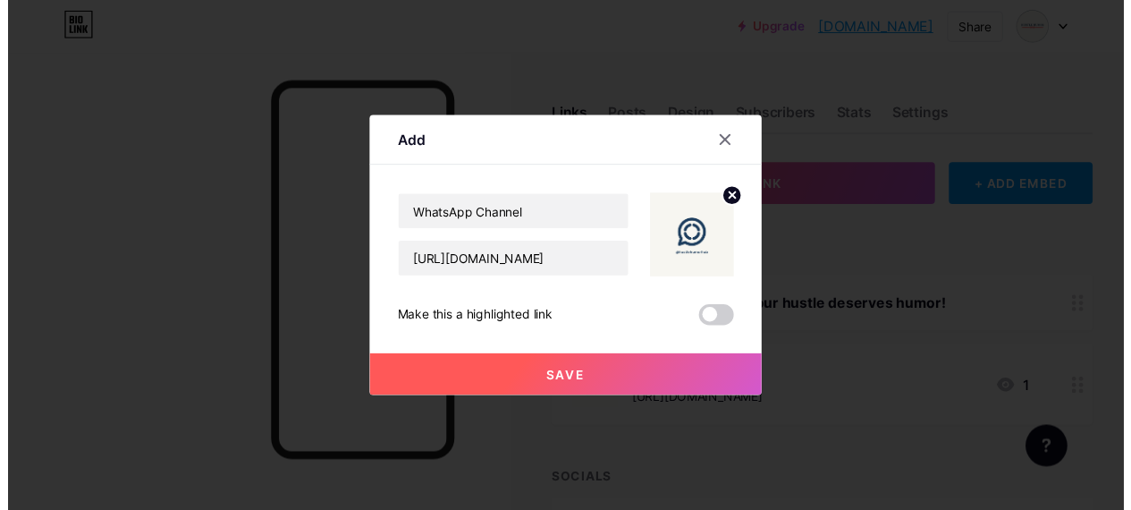
scroll to position [0, 0]
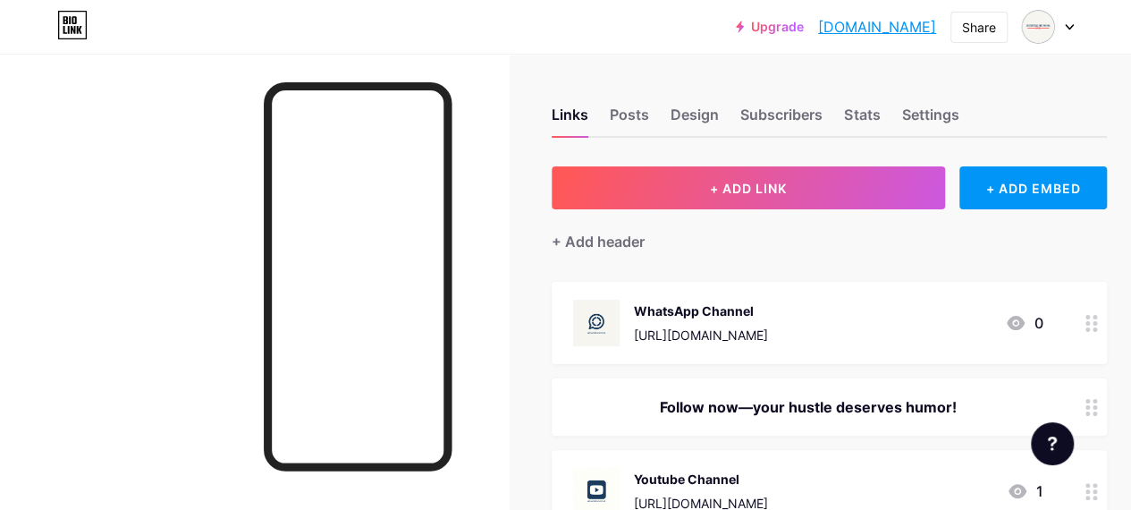
drag, startPoint x: 777, startPoint y: 409, endPoint x: 777, endPoint y: 264, distance: 144.9
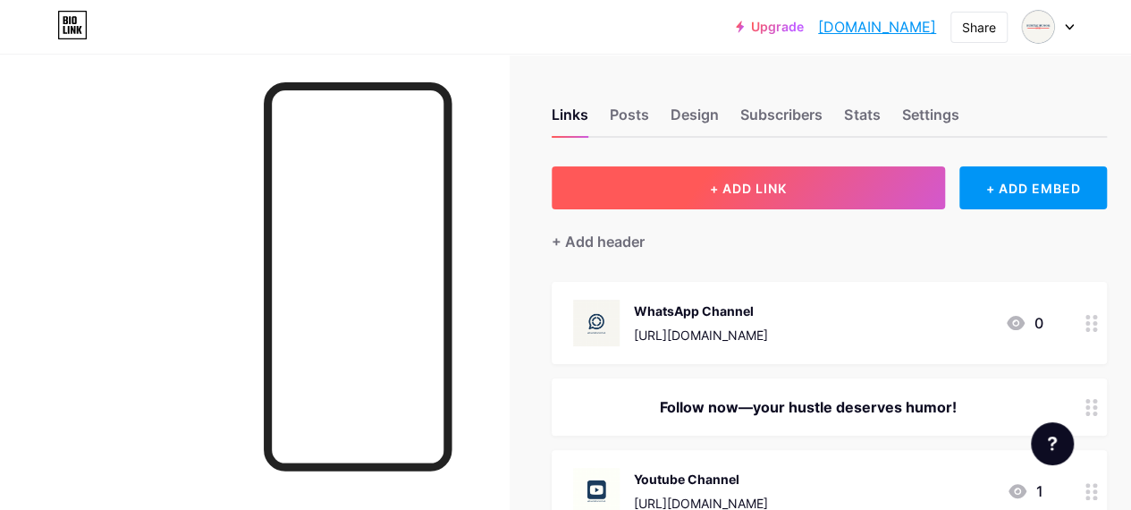
click at [751, 188] on span "+ ADD LINK" at bounding box center [748, 188] width 77 height 15
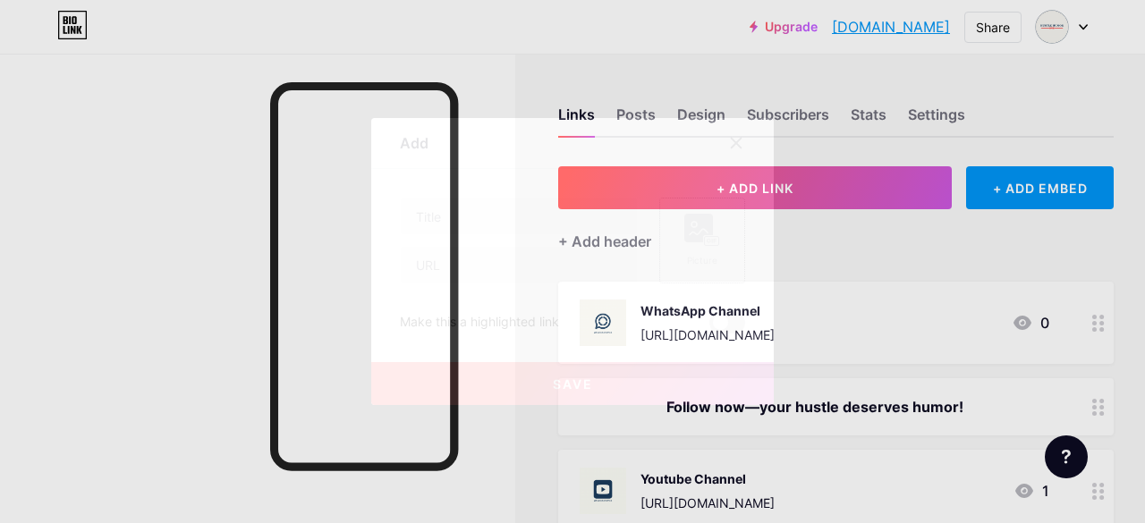
click at [729, 245] on div "Picture" at bounding box center [702, 241] width 86 height 86
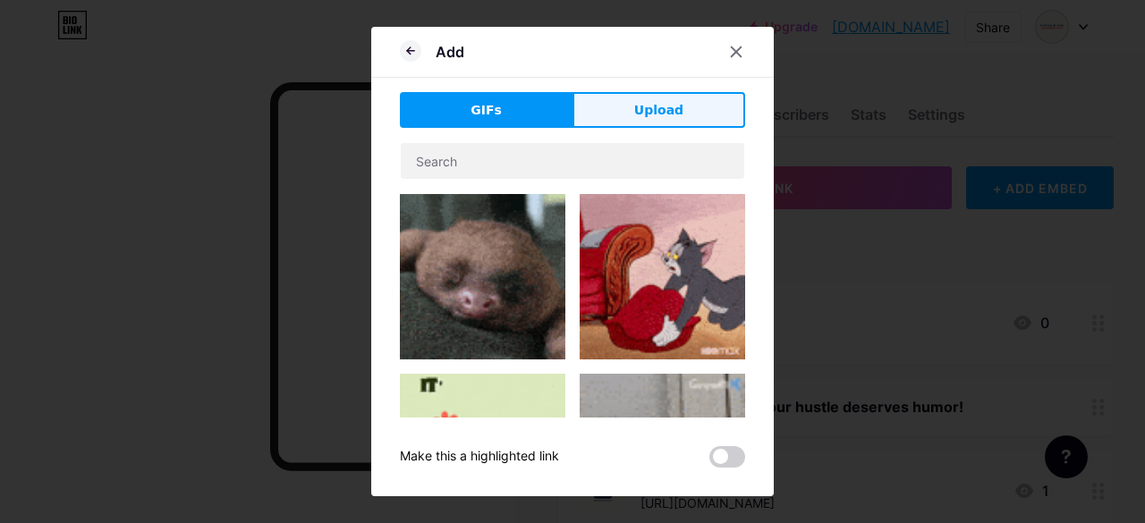
click at [690, 93] on button "Upload" at bounding box center [658, 110] width 173 height 36
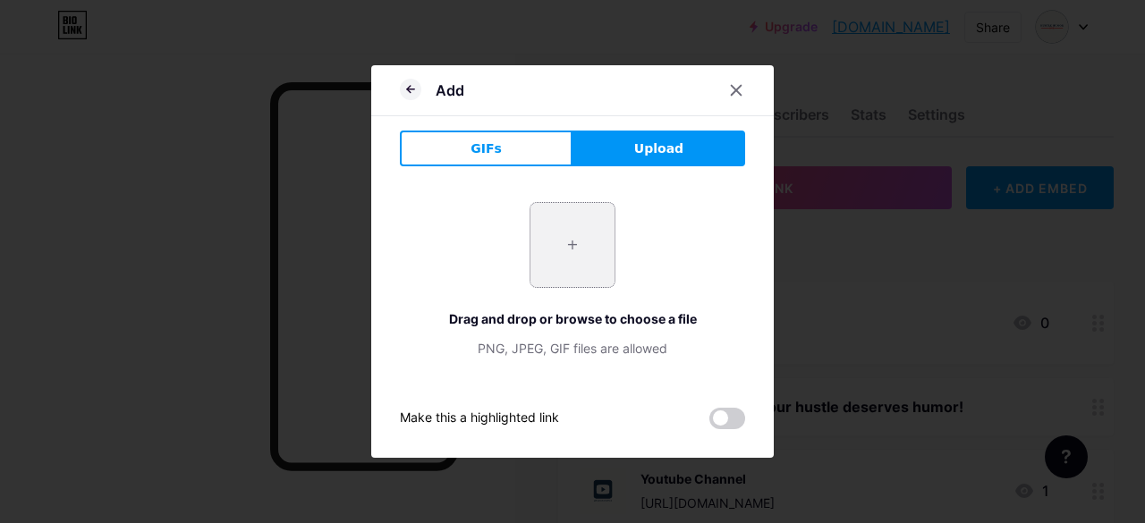
click at [569, 242] on input "file" at bounding box center [572, 245] width 84 height 84
type input "C:\fakepath\23.jpg"
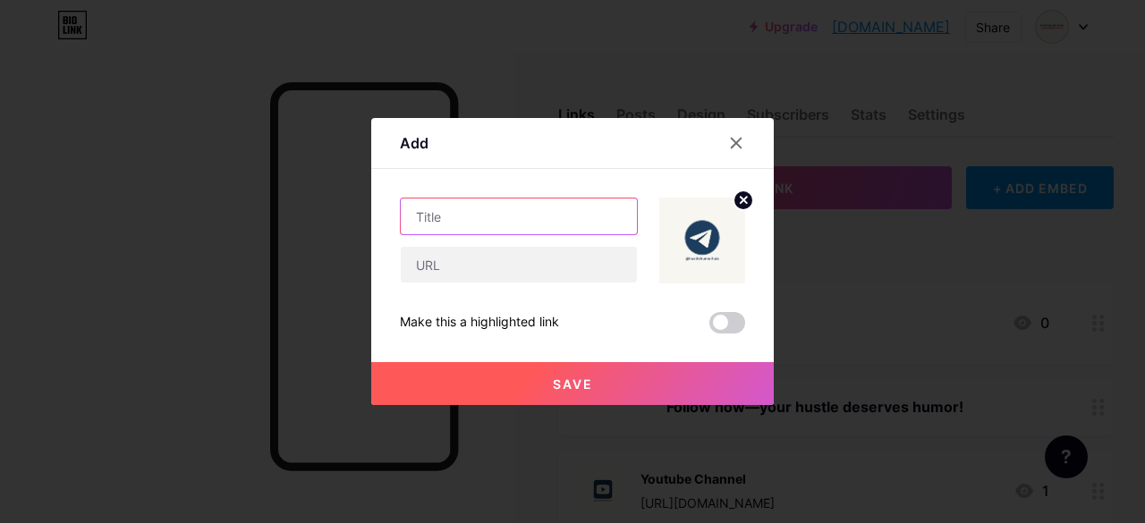
click at [450, 221] on input "text" at bounding box center [519, 217] width 236 height 36
type input "Telegram Channel"
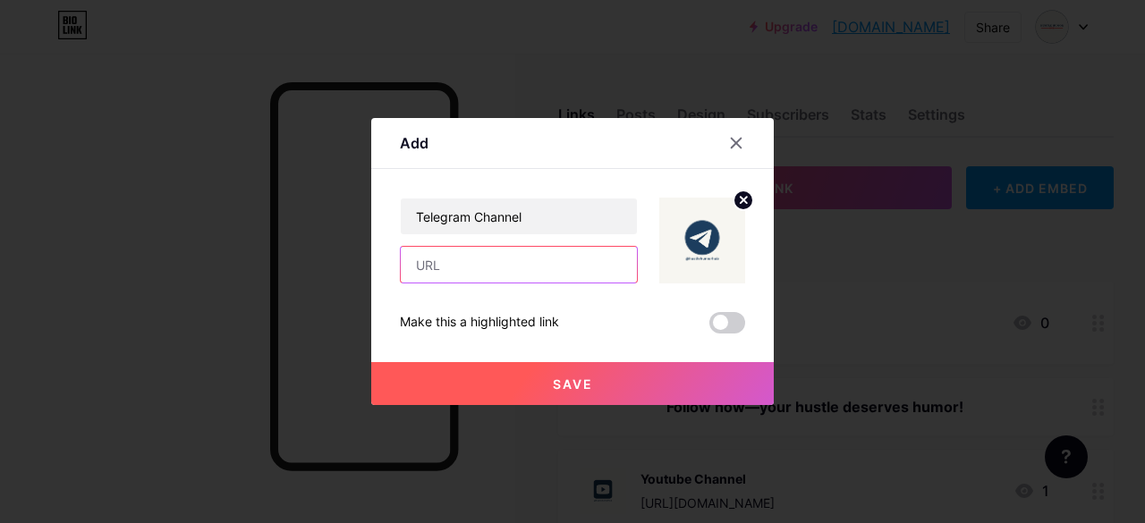
click at [463, 266] on input "text" at bounding box center [519, 265] width 236 height 36
click at [499, 260] on input "text" at bounding box center [519, 265] width 236 height 36
paste input "https://t.me/hustlehumorhub"
type input "https://t.me/hustlehumorhub"
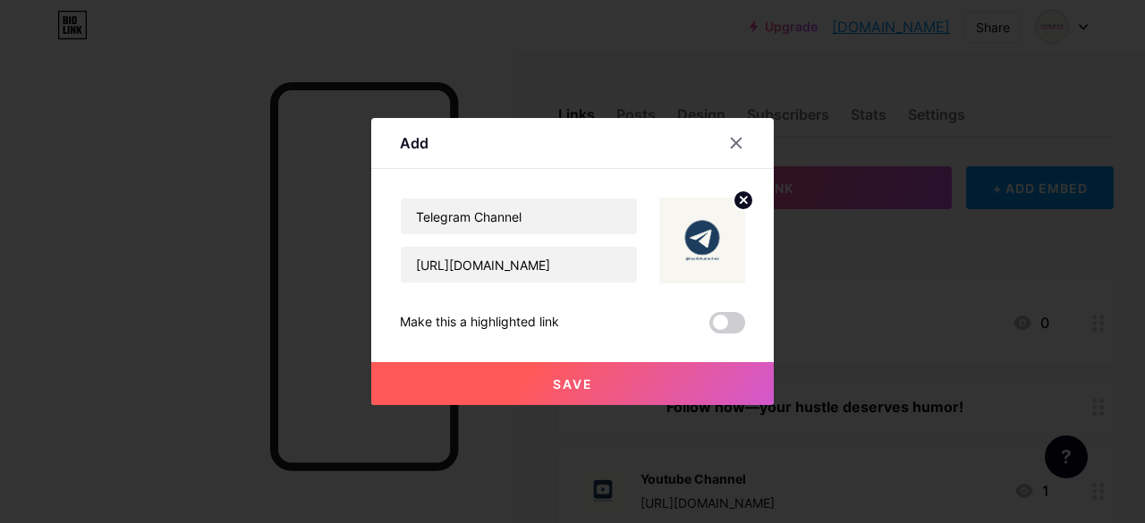
click at [611, 401] on button "Save" at bounding box center [572, 383] width 402 height 43
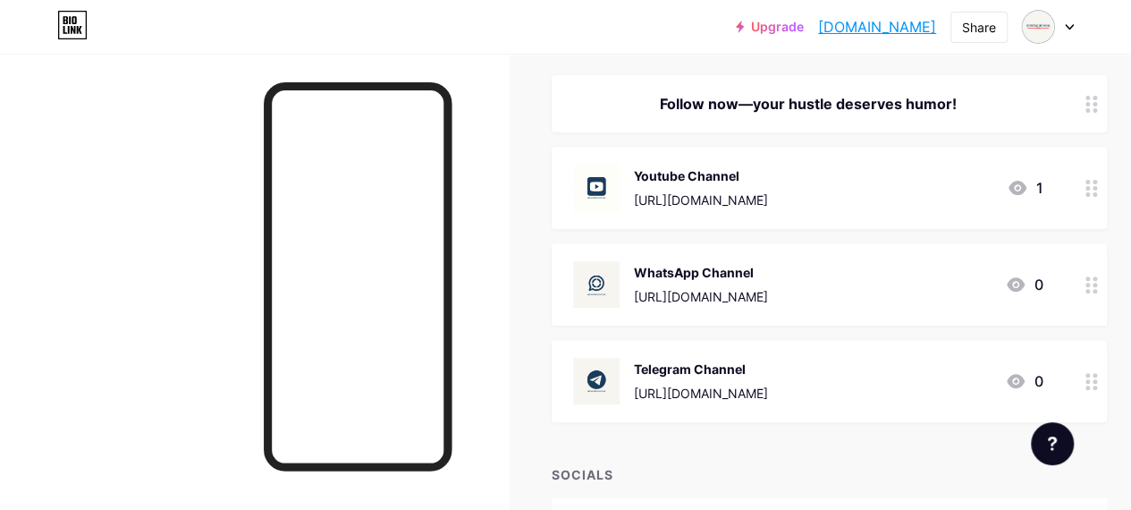
scroll to position [179, 0]
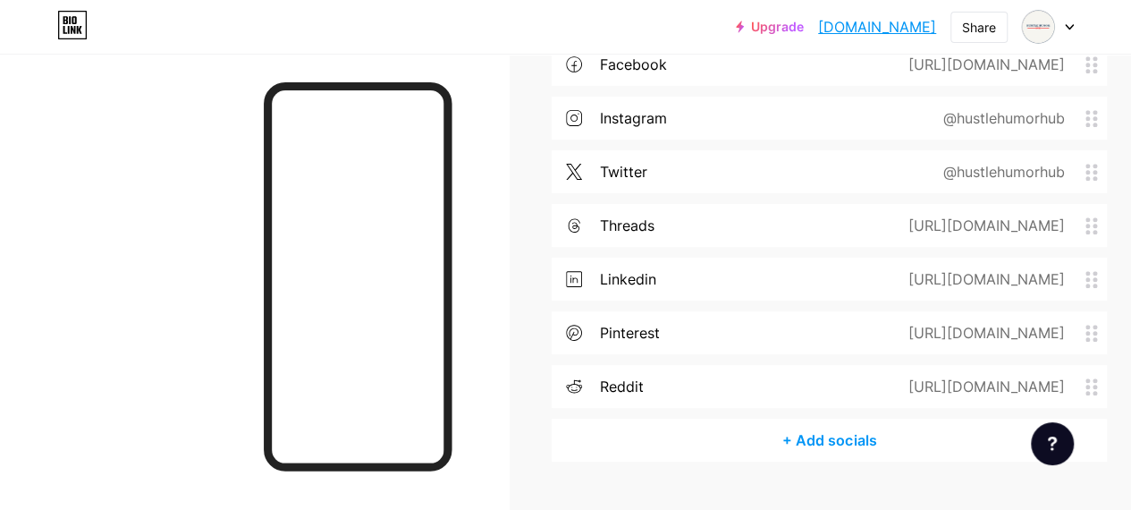
scroll to position [626, 0]
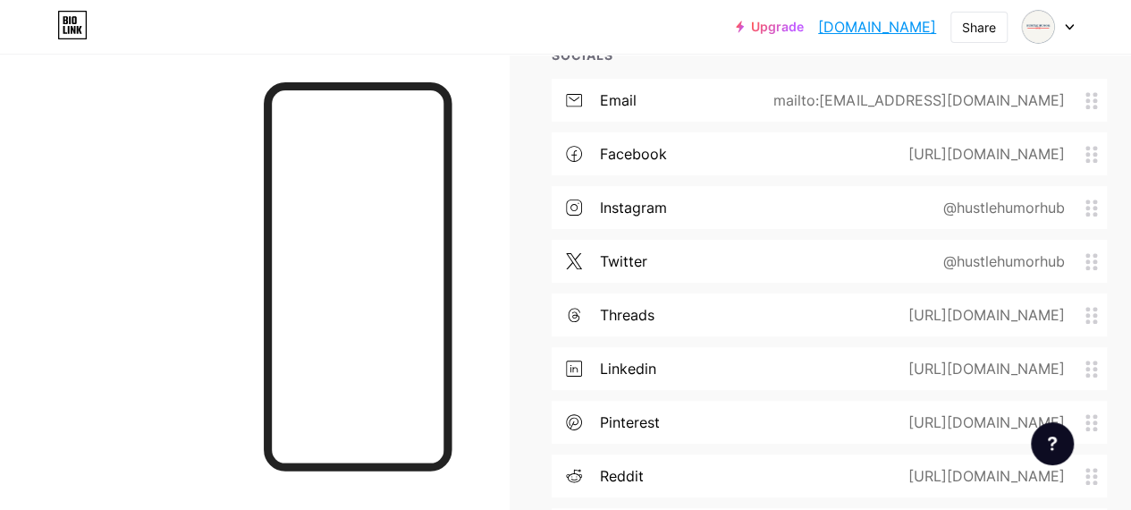
click at [949, 102] on div "mailto:connect.h2hub@gmail.com" at bounding box center [915, 99] width 341 height 21
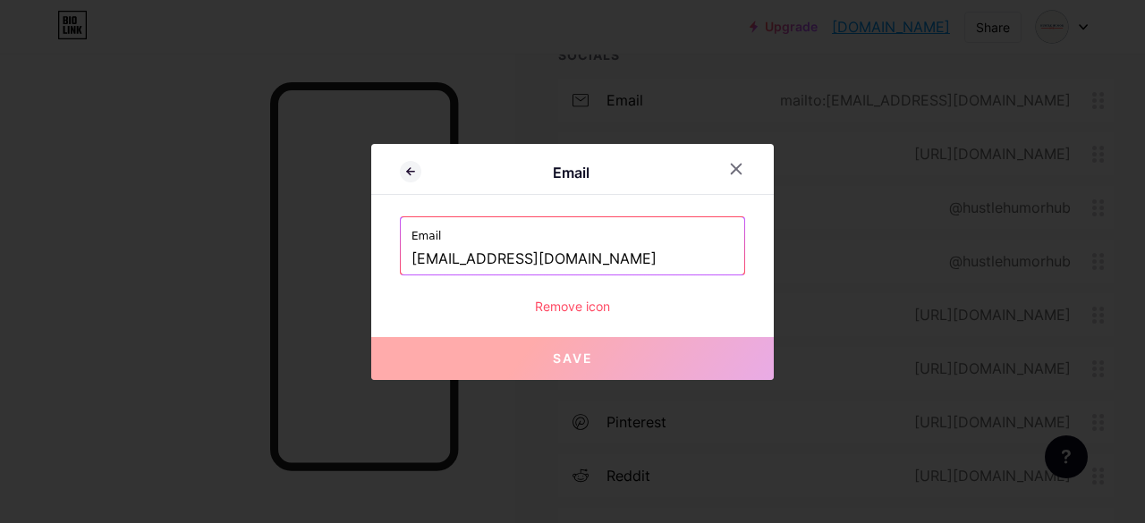
drag, startPoint x: 621, startPoint y: 258, endPoint x: 379, endPoint y: 256, distance: 241.5
click at [379, 256] on div "Email Email connect.h2hub@gmail.com Remove icon Save" at bounding box center [572, 262] width 402 height 236
click at [739, 169] on icon at bounding box center [736, 169] width 14 height 14
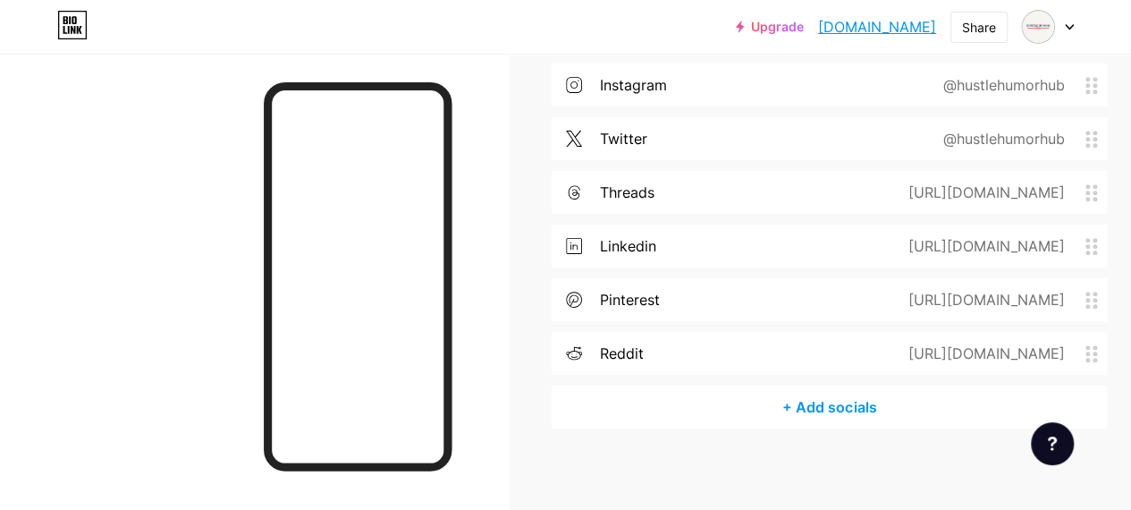
scroll to position [756, 0]
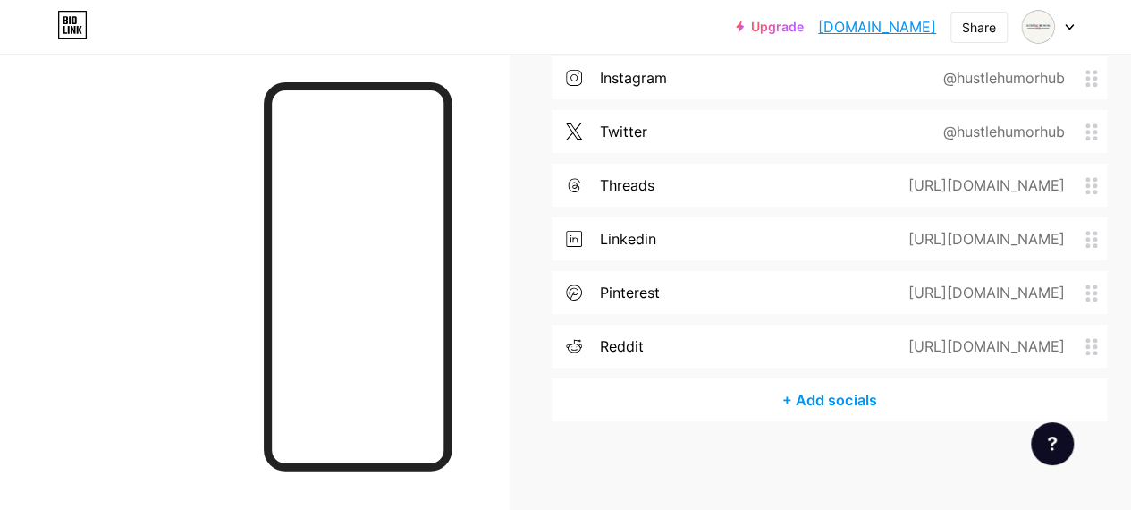
click at [838, 402] on div "+ Add socials" at bounding box center [829, 399] width 555 height 43
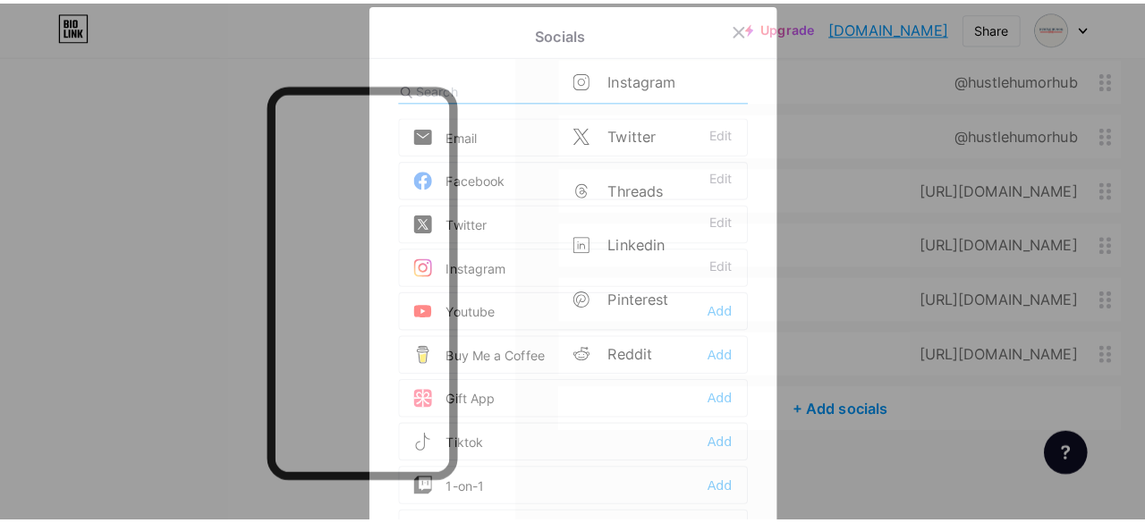
scroll to position [742, 0]
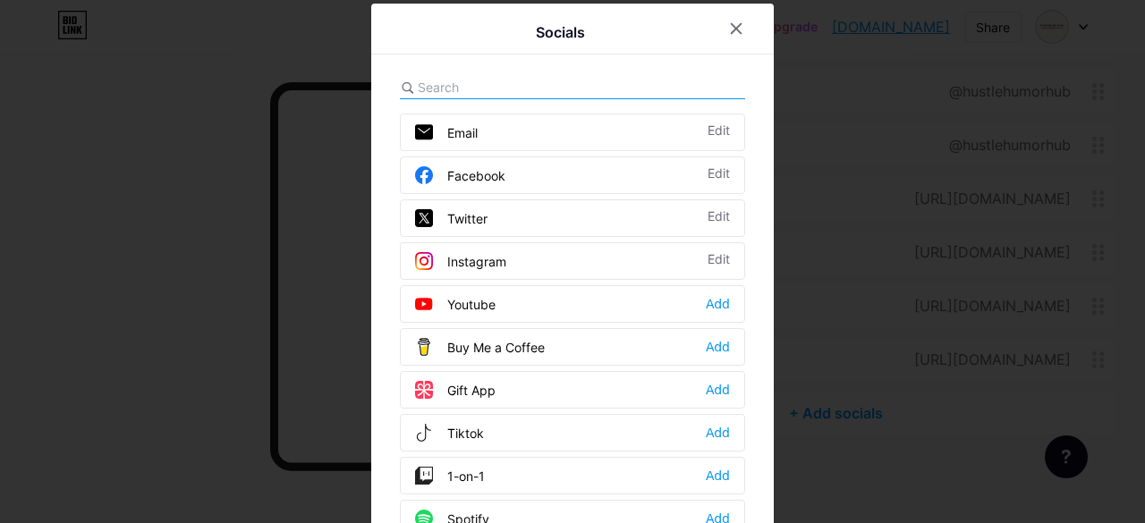
click at [542, 83] on input "text" at bounding box center [517, 87] width 198 height 19
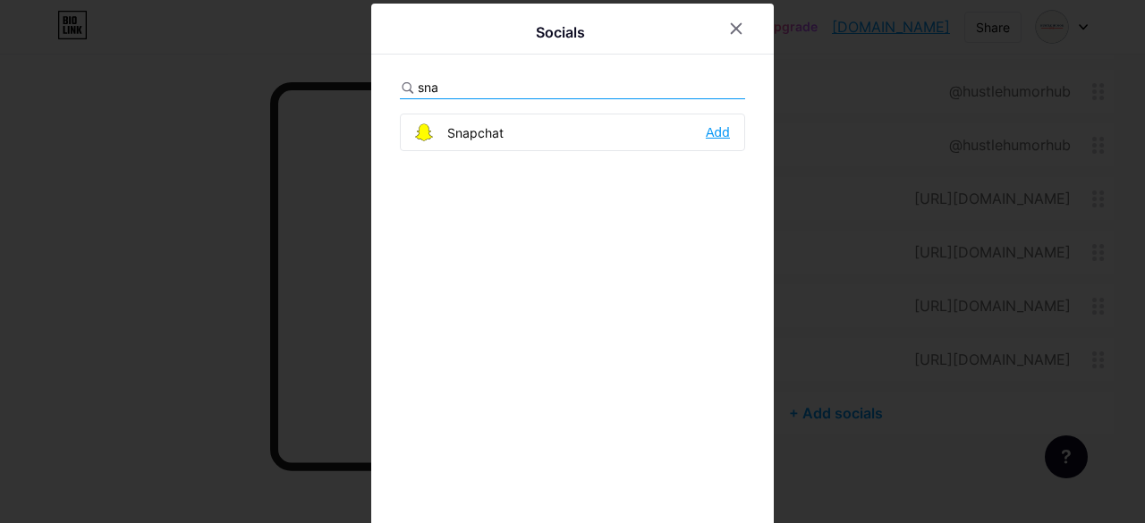
type input "sna"
click at [717, 131] on div "Add" at bounding box center [718, 132] width 24 height 18
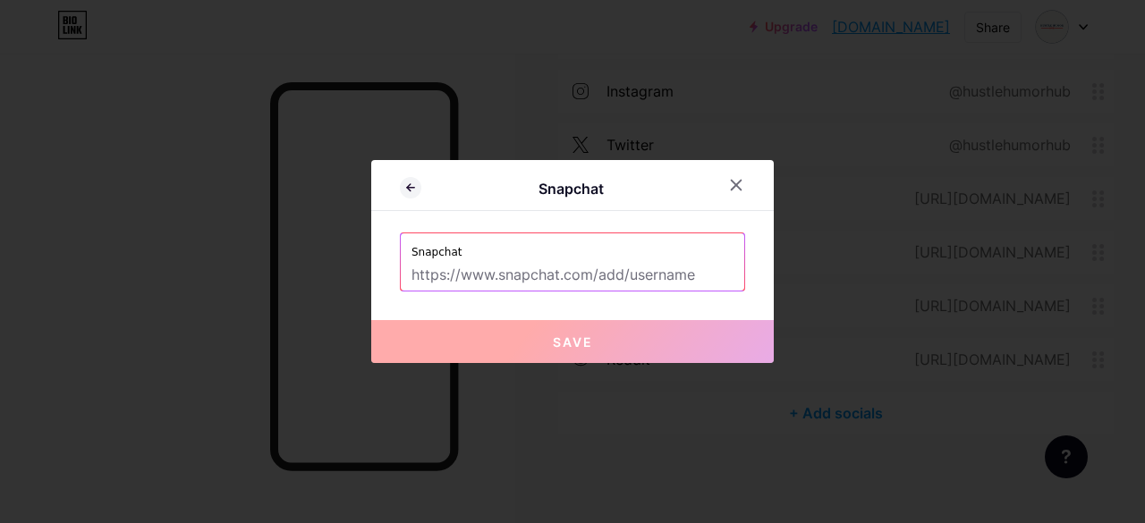
click at [533, 280] on input "text" at bounding box center [572, 275] width 322 height 30
click at [491, 275] on input "text" at bounding box center [572, 275] width 322 height 30
paste input "https://www.snapchat.com/add/hustlehumorhub"
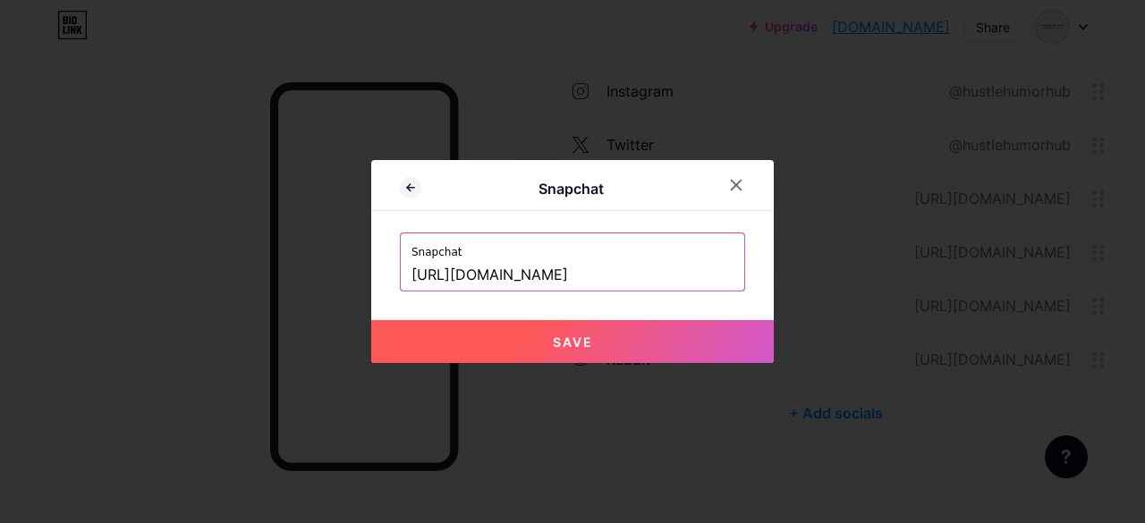
type input "https://www.snapchat.com/add/hustlehumorhub"
click at [601, 343] on button "Save" at bounding box center [572, 341] width 402 height 43
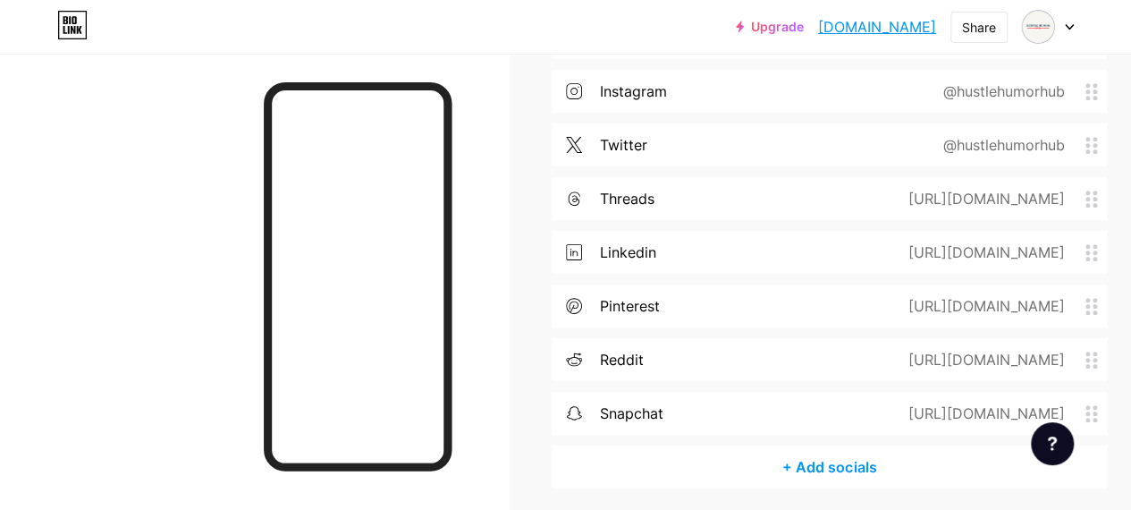
click at [823, 471] on div "+ Add socials" at bounding box center [829, 466] width 555 height 43
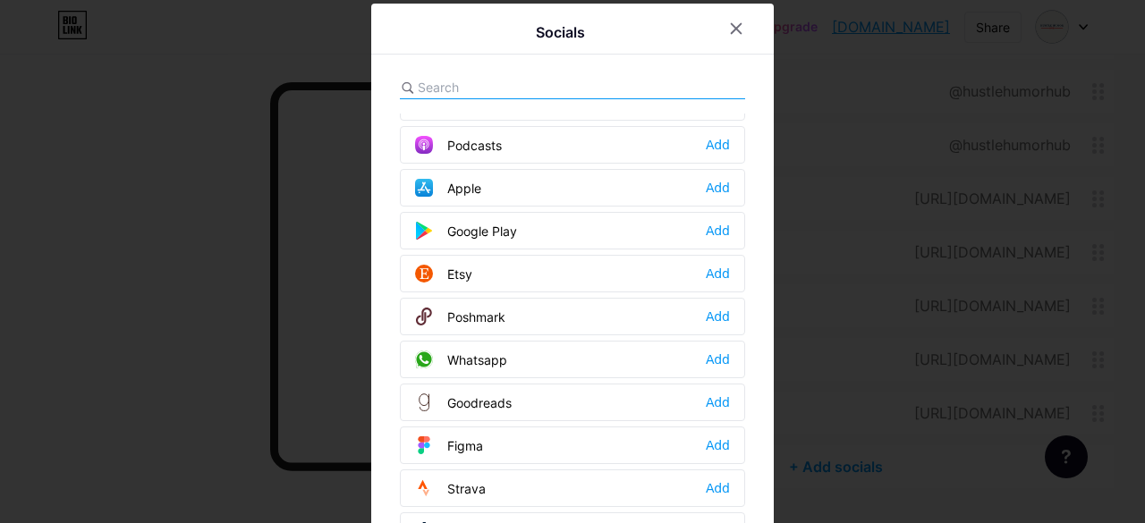
scroll to position [1341, 0]
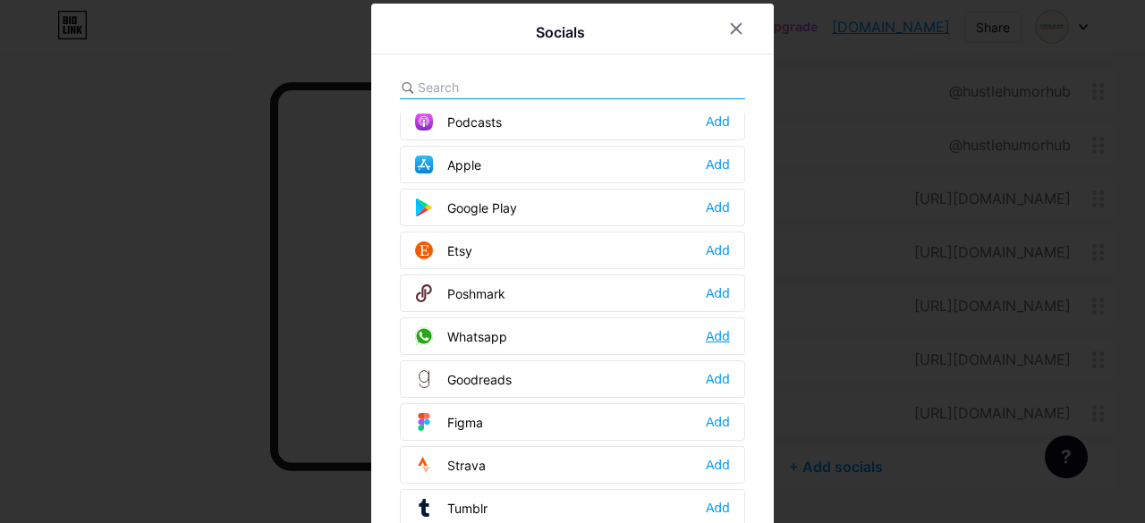
click at [717, 327] on div "Add" at bounding box center [718, 336] width 24 height 18
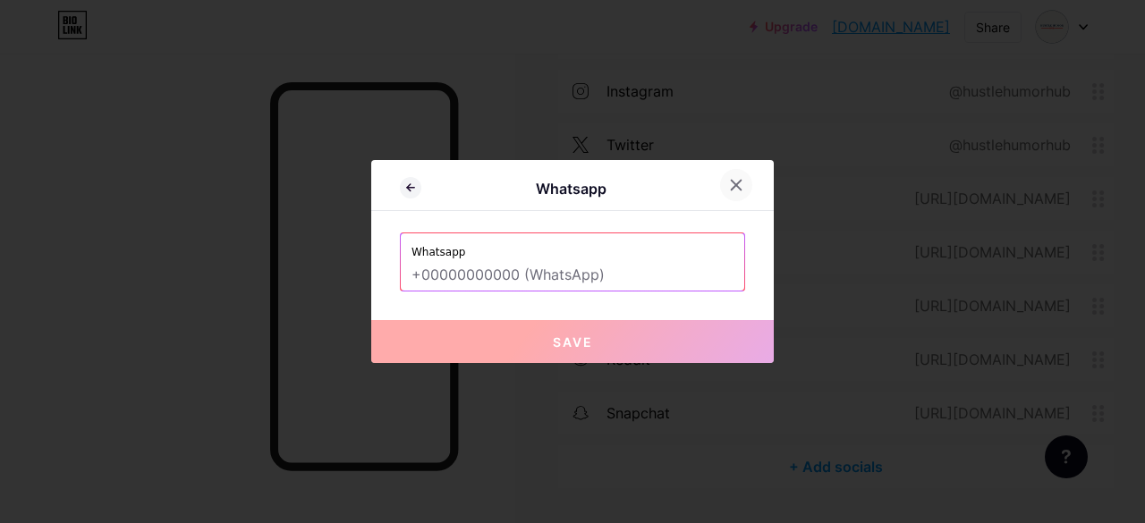
click at [733, 189] on icon at bounding box center [737, 186] width 10 height 10
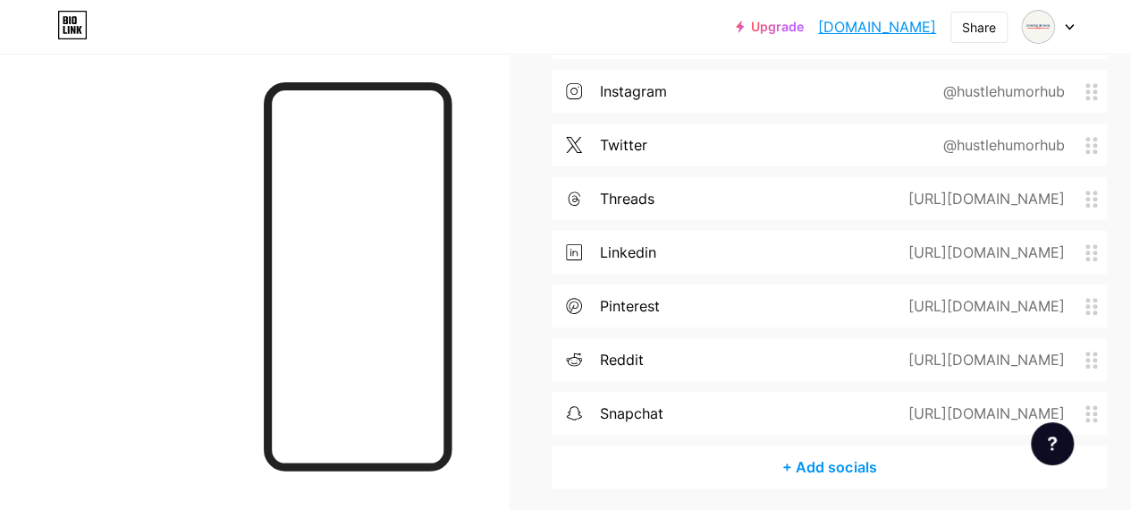
click at [881, 470] on div "+ Add socials" at bounding box center [829, 466] width 555 height 43
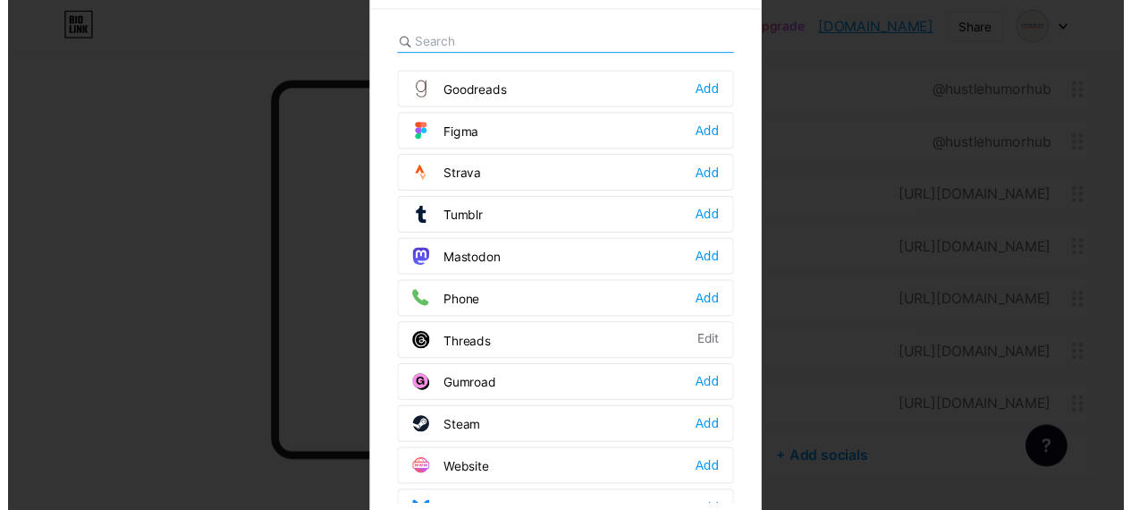
scroll to position [69, 0]
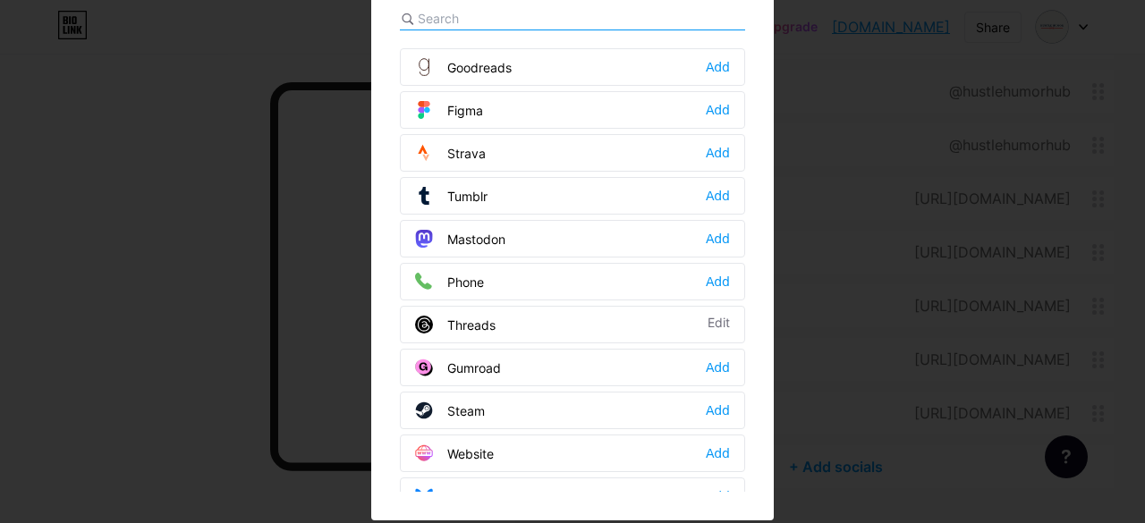
click at [105, 215] on div at bounding box center [572, 192] width 1145 height 523
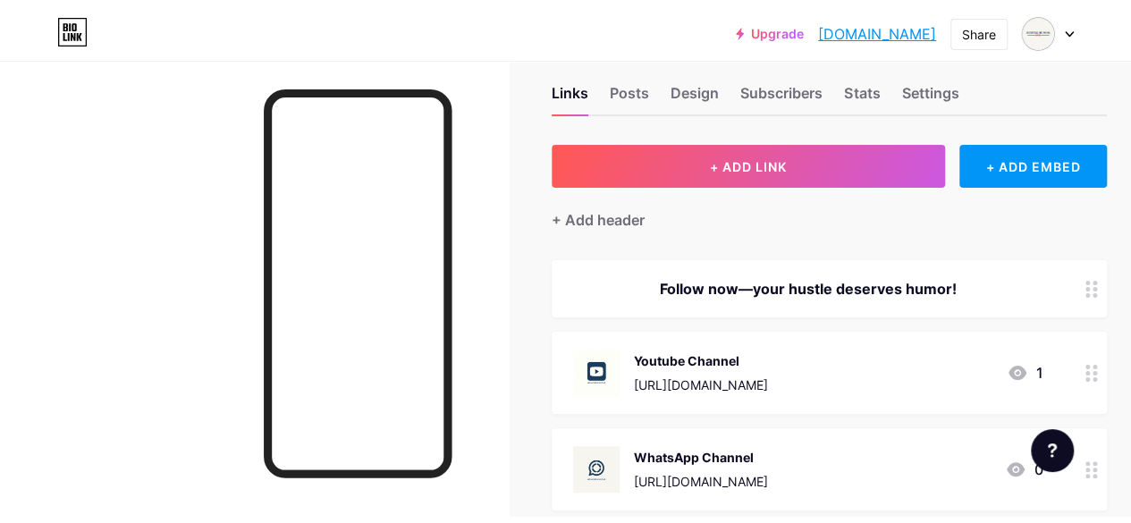
scroll to position [0, 0]
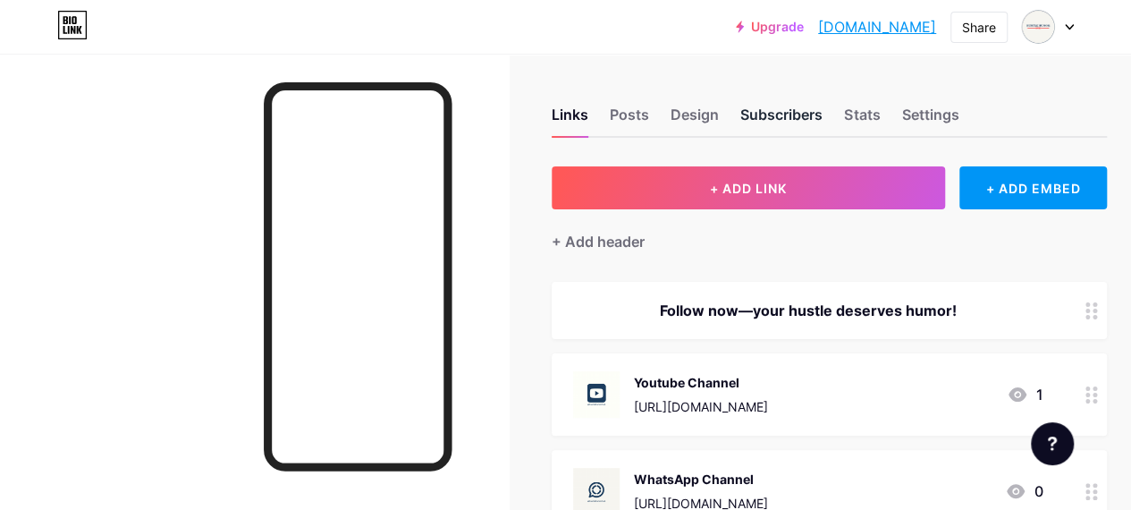
click at [769, 114] on div "Subscribers" at bounding box center [782, 120] width 82 height 32
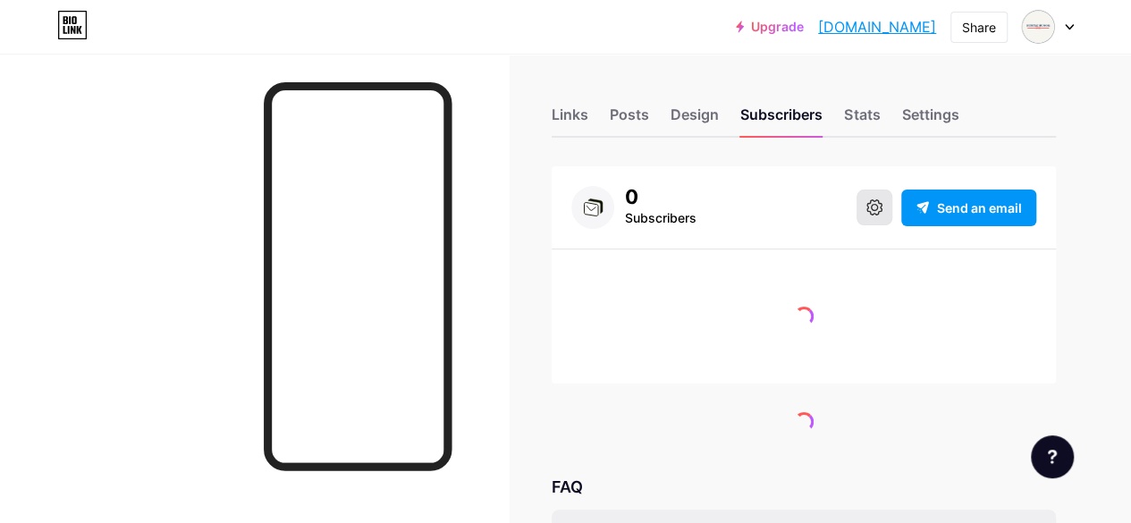
click at [869, 202] on icon at bounding box center [875, 207] width 16 height 16
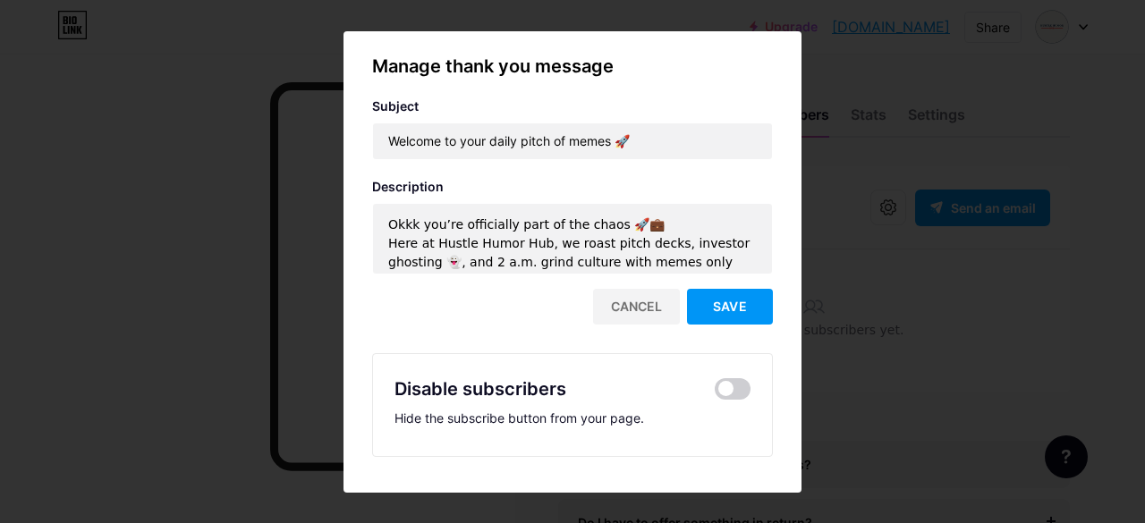
click at [923, 364] on div at bounding box center [572, 261] width 1145 height 523
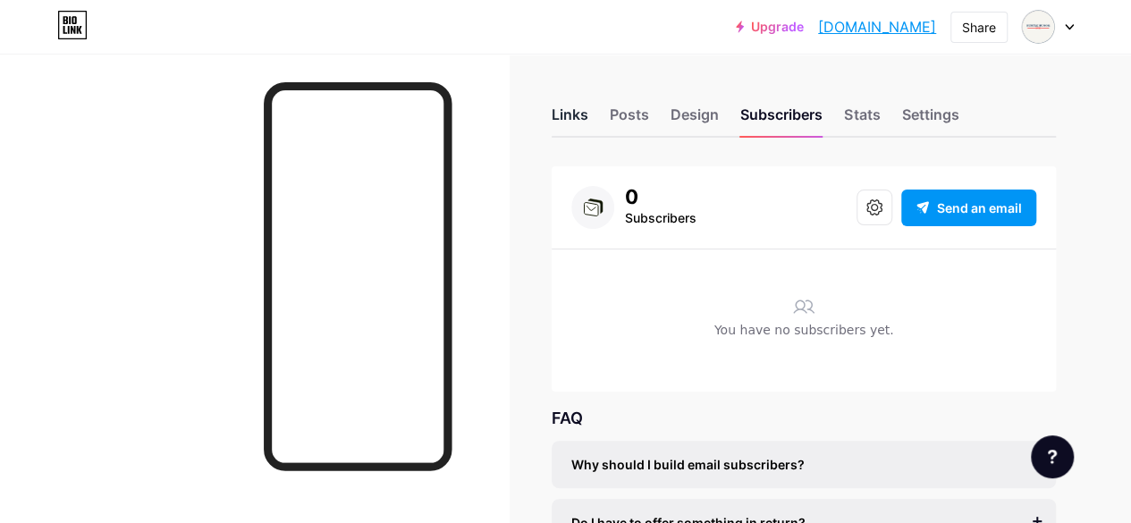
click at [564, 117] on div "Links" at bounding box center [570, 120] width 37 height 32
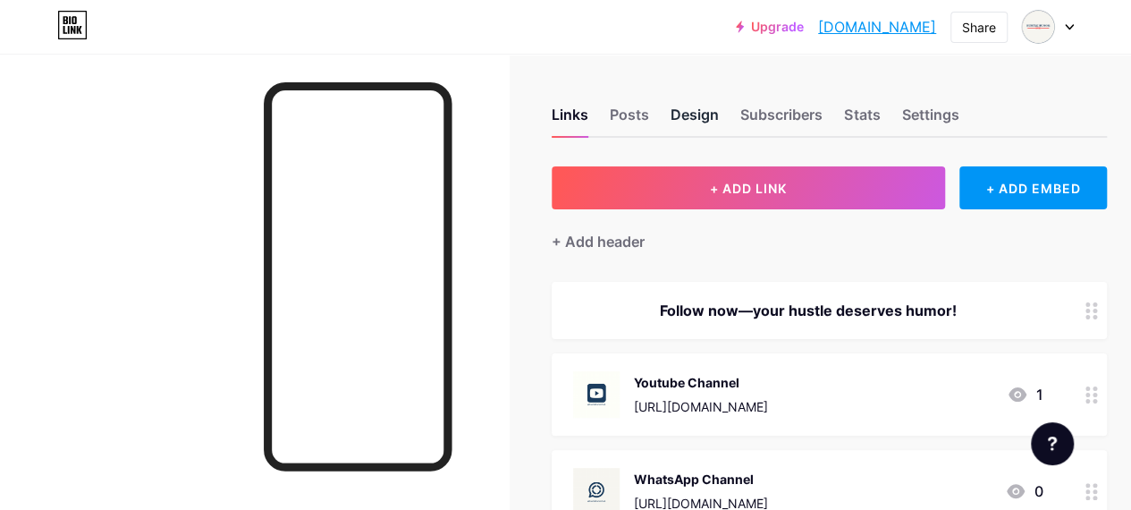
click at [707, 116] on div "Design" at bounding box center [695, 120] width 48 height 32
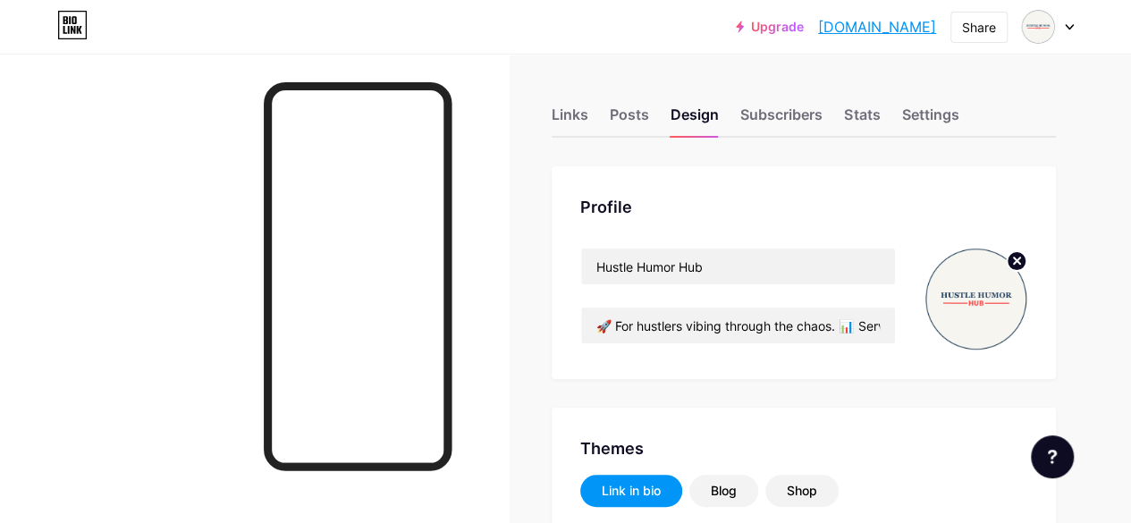
type input "#1d3d5f"
type input "#000000"
